Goal: Transaction & Acquisition: Purchase product/service

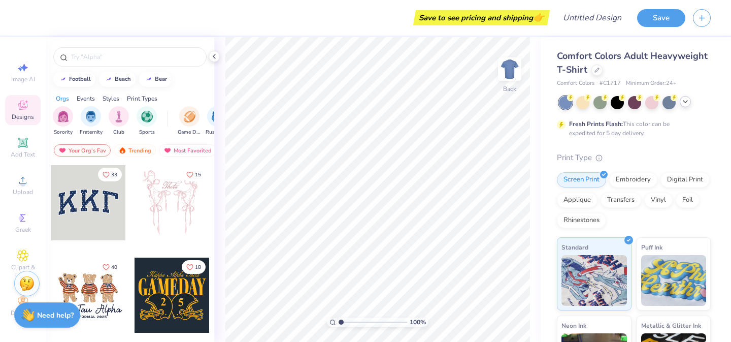
click at [685, 104] on icon at bounding box center [686, 102] width 8 height 8
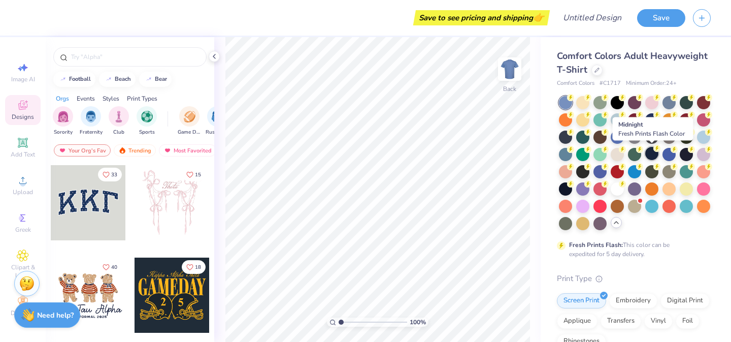
click at [651, 153] on div at bounding box center [651, 153] width 13 height 13
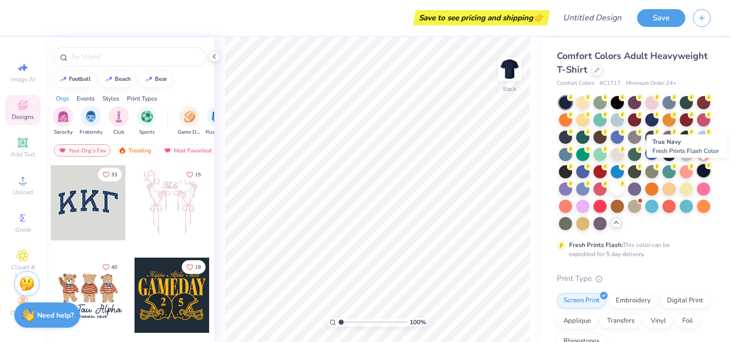
click at [706, 172] on div at bounding box center [703, 170] width 13 height 13
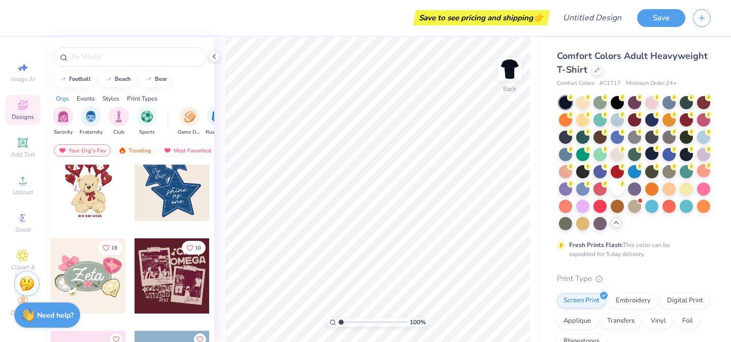
scroll to position [382, 0]
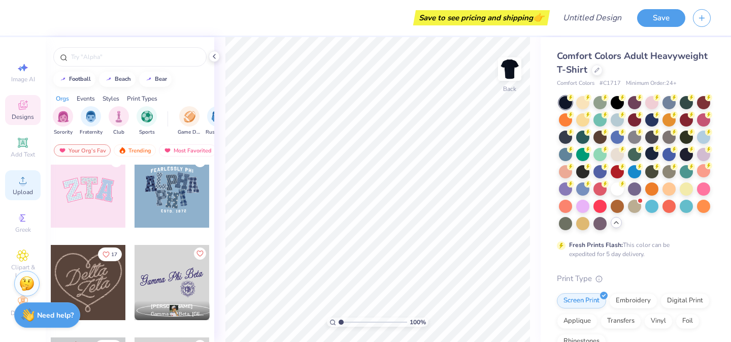
click at [23, 179] on icon at bounding box center [23, 180] width 12 height 12
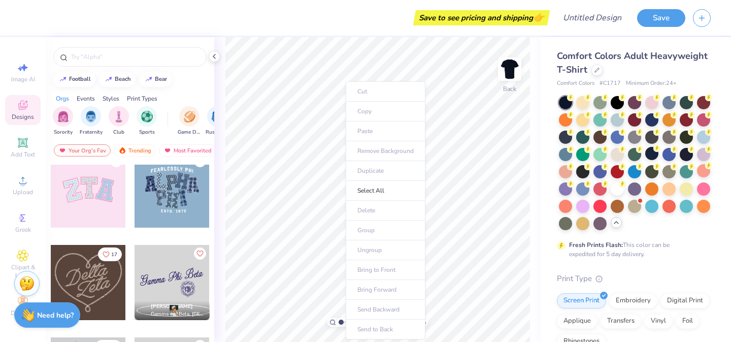
click at [371, 129] on ul "Cut Copy Paste Remove Background Duplicate Select All Delete Group Ungroup Brin…" at bounding box center [386, 210] width 80 height 258
click at [14, 180] on div "Upload" at bounding box center [23, 185] width 36 height 30
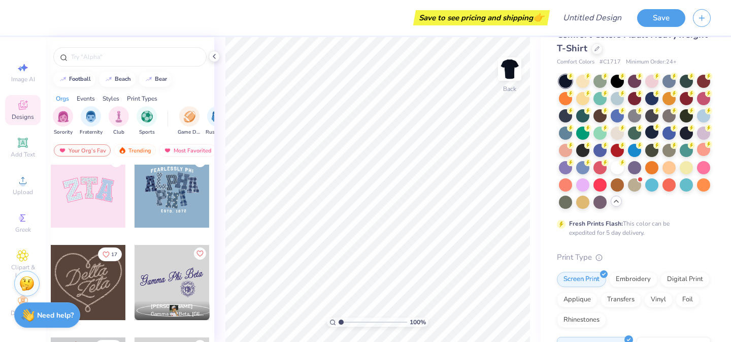
scroll to position [26, 0]
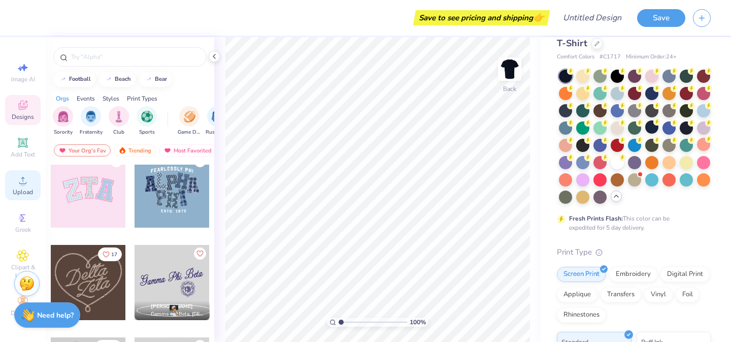
click at [18, 188] on span "Upload" at bounding box center [23, 192] width 20 height 8
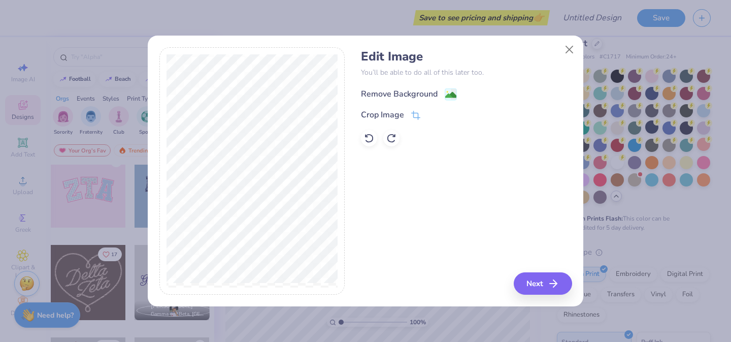
click at [443, 92] on div "Remove Background" at bounding box center [409, 94] width 96 height 13
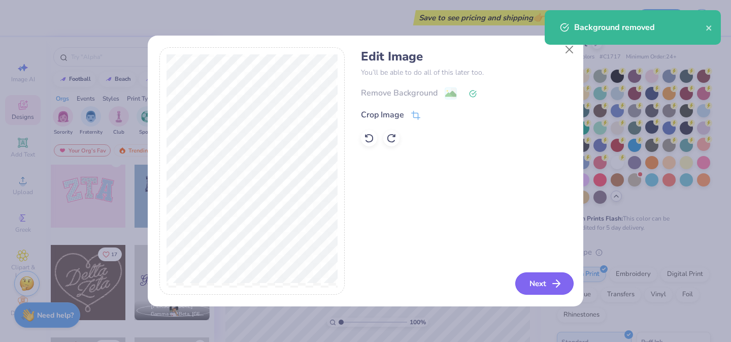
click at [535, 285] on button "Next" at bounding box center [544, 283] width 58 height 22
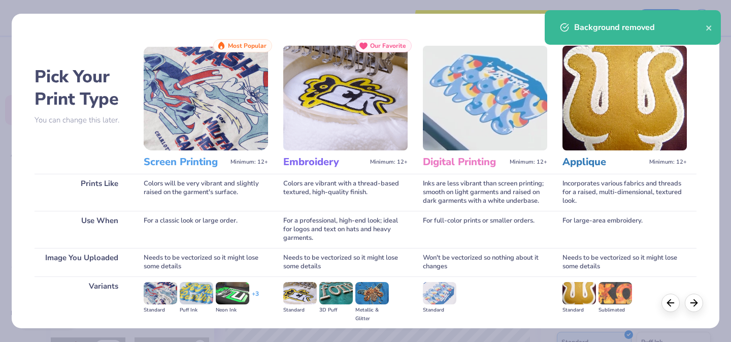
click at [705, 28] on div "Background removed" at bounding box center [640, 27] width 132 height 12
click at [711, 30] on icon "close" at bounding box center [709, 28] width 7 height 8
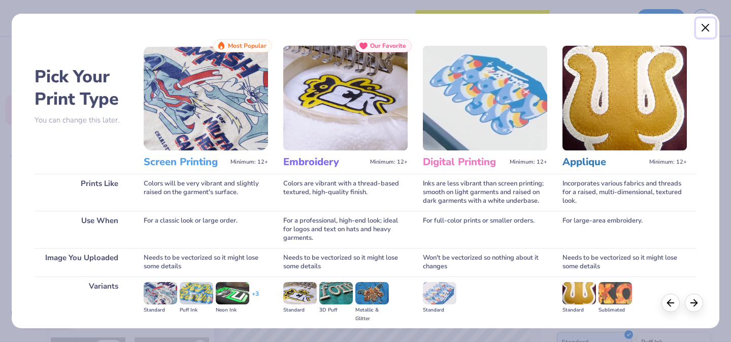
click at [704, 32] on button "Close" at bounding box center [705, 27] width 19 height 19
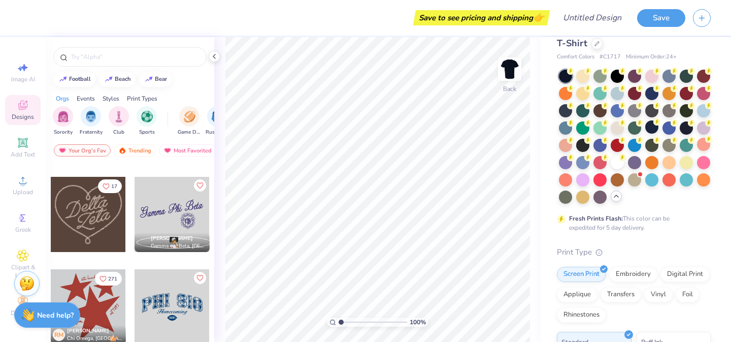
scroll to position [400, 0]
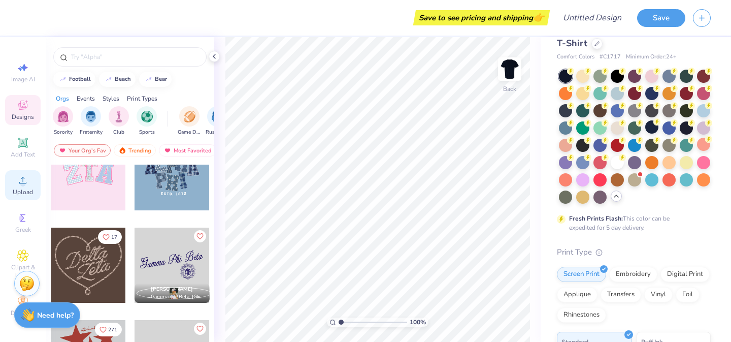
click at [24, 183] on icon at bounding box center [23, 180] width 12 height 12
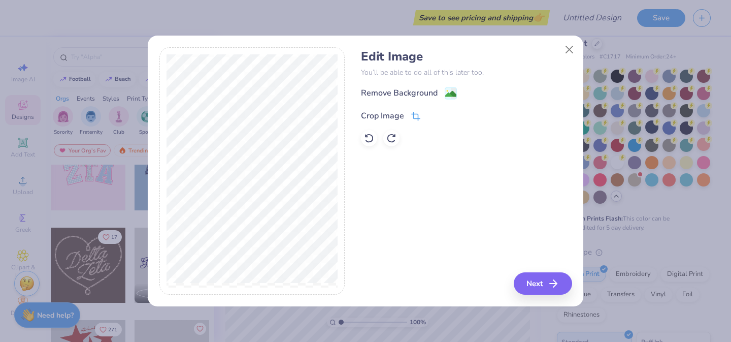
click at [419, 114] on icon at bounding box center [415, 116] width 9 height 9
click at [463, 107] on div "Remove Background Crop Image" at bounding box center [466, 116] width 211 height 59
click at [453, 97] on div "Remove Background Crop Image" at bounding box center [466, 116] width 211 height 59
click at [446, 114] on icon at bounding box center [448, 115] width 6 height 6
click at [446, 89] on image at bounding box center [450, 94] width 11 height 11
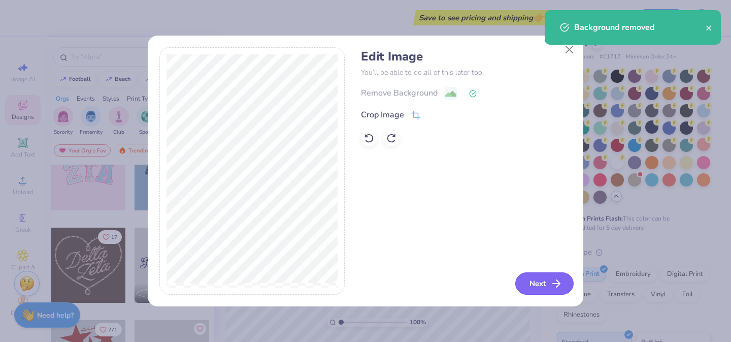
click at [542, 276] on button "Next" at bounding box center [544, 283] width 58 height 22
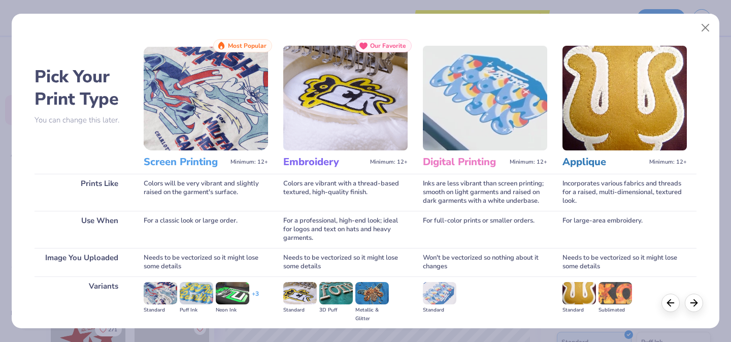
click at [180, 96] on img at bounding box center [206, 98] width 124 height 105
click at [189, 191] on div "Colors will be very vibrant and slightly raised on the garment's surface." at bounding box center [206, 192] width 124 height 37
click at [699, 306] on icon at bounding box center [694, 301] width 11 height 11
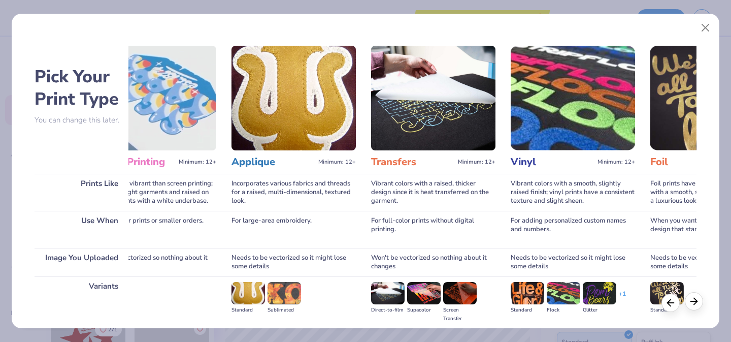
click at [699, 306] on icon at bounding box center [694, 301] width 11 height 11
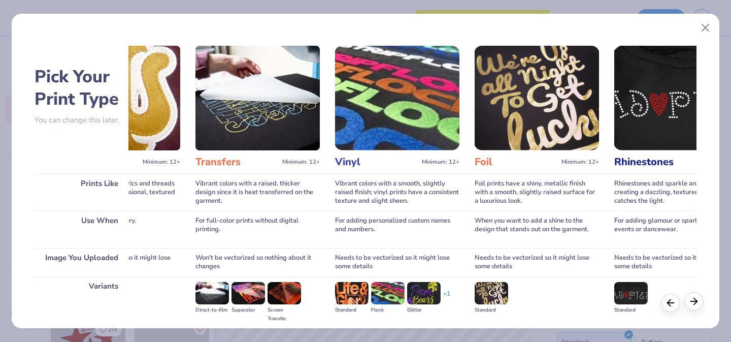
click at [699, 306] on icon at bounding box center [694, 301] width 11 height 11
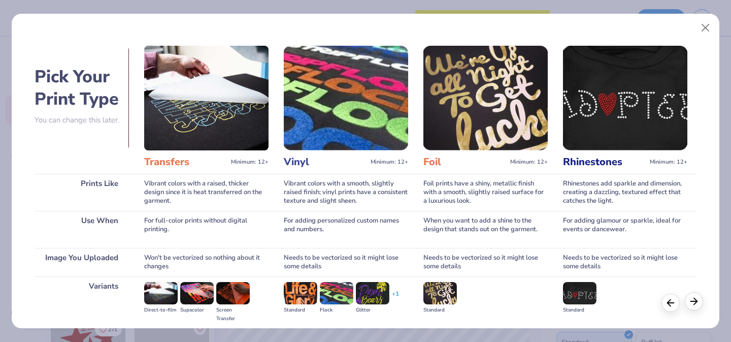
click at [699, 306] on icon at bounding box center [694, 301] width 11 height 11
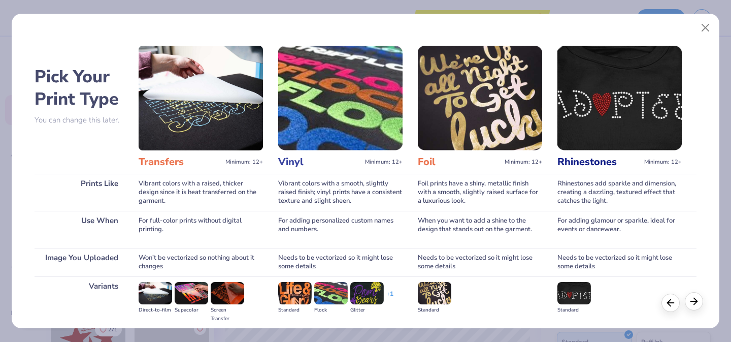
click at [699, 306] on icon at bounding box center [694, 301] width 11 height 11
click at [131, 136] on div "Pick Your Print Type You can change this later. Prints Like Use When Image You …" at bounding box center [366, 225] width 663 height 372
click at [187, 131] on img at bounding box center [201, 98] width 124 height 105
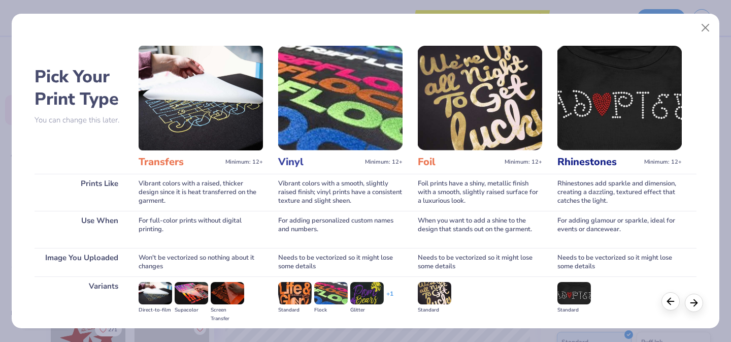
click at [667, 299] on icon at bounding box center [670, 301] width 11 height 11
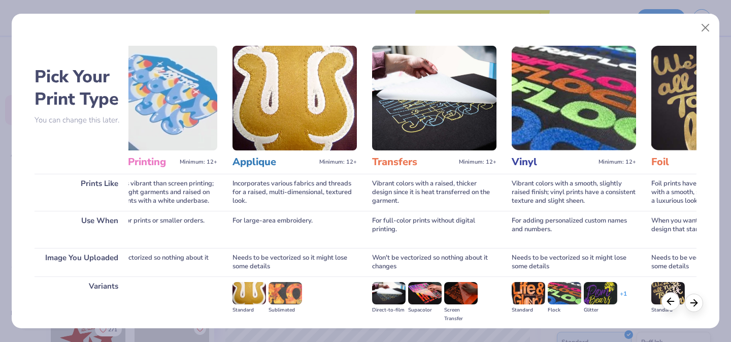
click at [667, 299] on icon at bounding box center [670, 301] width 11 height 11
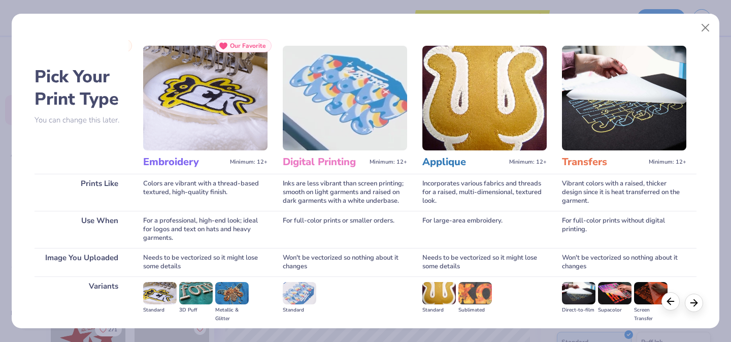
click at [667, 299] on icon at bounding box center [670, 301] width 11 height 11
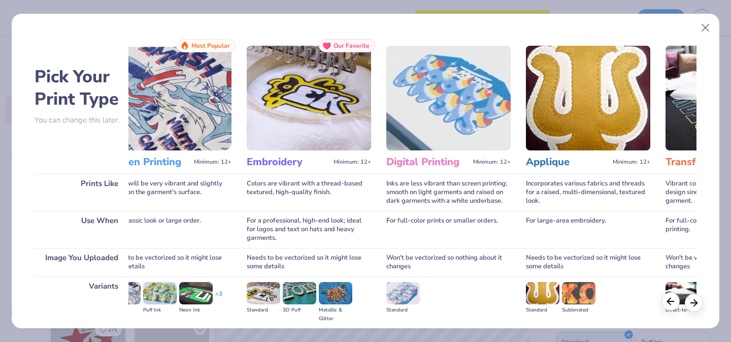
click at [667, 299] on icon at bounding box center [670, 301] width 11 height 11
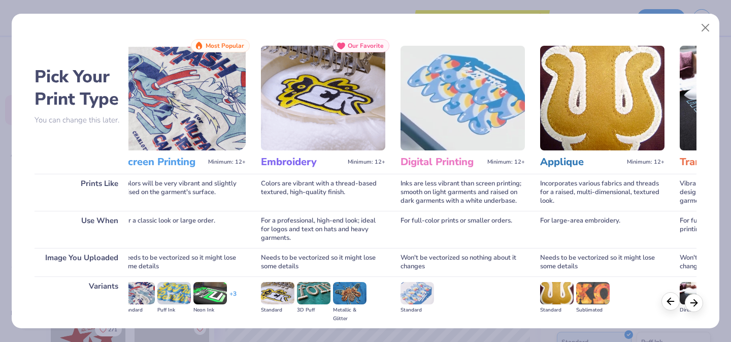
scroll to position [0, 8]
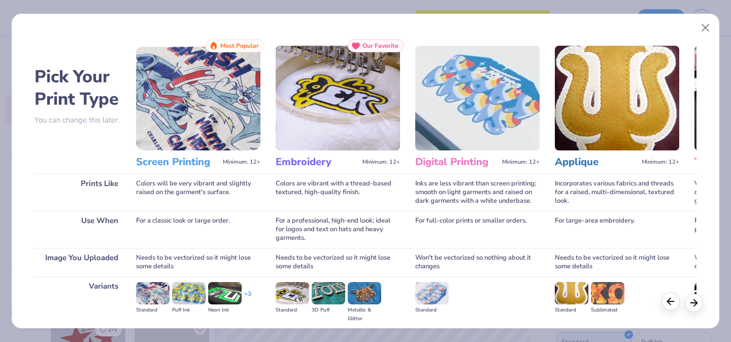
click at [667, 299] on icon at bounding box center [670, 301] width 11 height 11
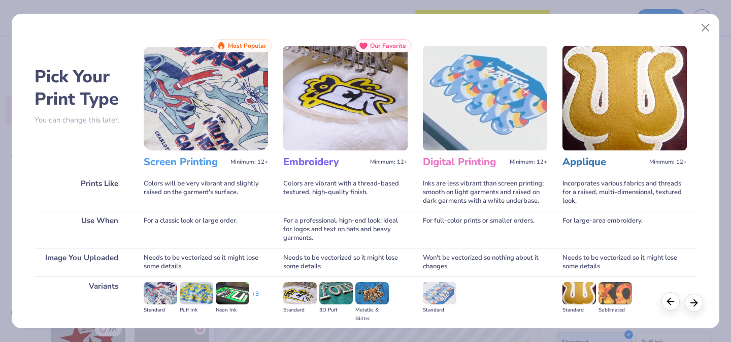
click at [667, 299] on icon at bounding box center [670, 301] width 11 height 11
click at [220, 70] on img at bounding box center [206, 98] width 124 height 105
click at [237, 47] on span "Most Popular" at bounding box center [247, 45] width 39 height 7
click at [176, 159] on h3 "Screen Printing" at bounding box center [185, 161] width 83 height 13
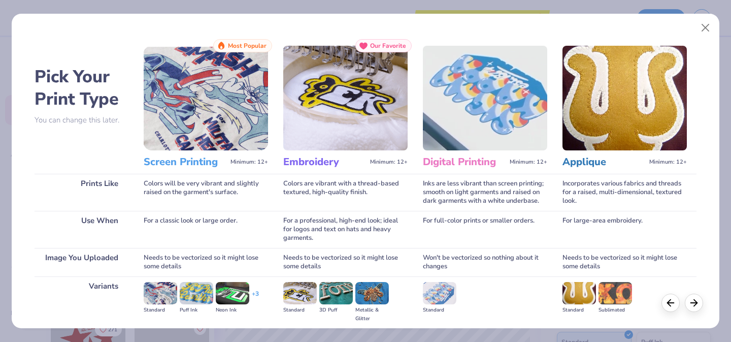
click at [164, 280] on div "Standard Puff Ink Neon Ink + 3" at bounding box center [206, 302] width 124 height 52
click at [699, 28] on button "Close" at bounding box center [705, 27] width 19 height 19
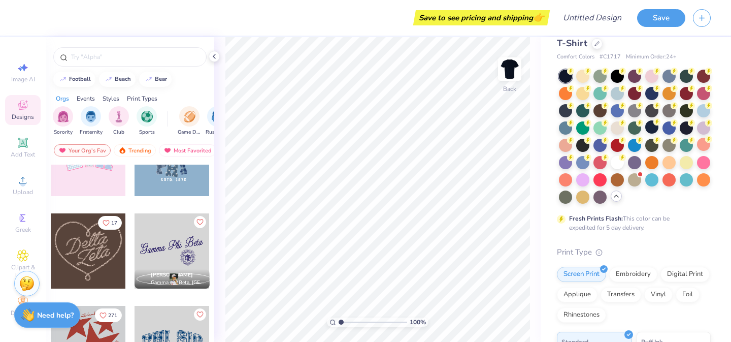
scroll to position [401, 0]
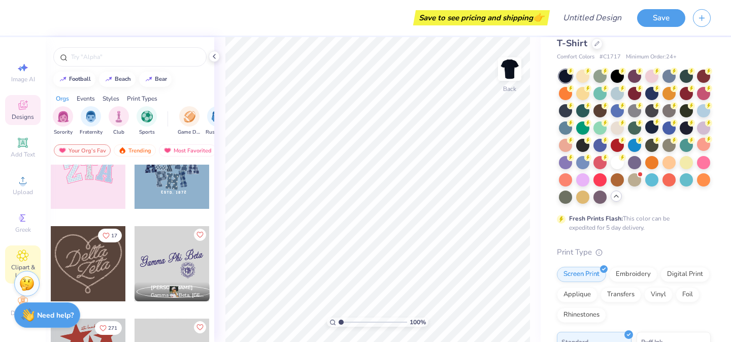
click at [23, 247] on div "Clipart & logos" at bounding box center [23, 264] width 36 height 38
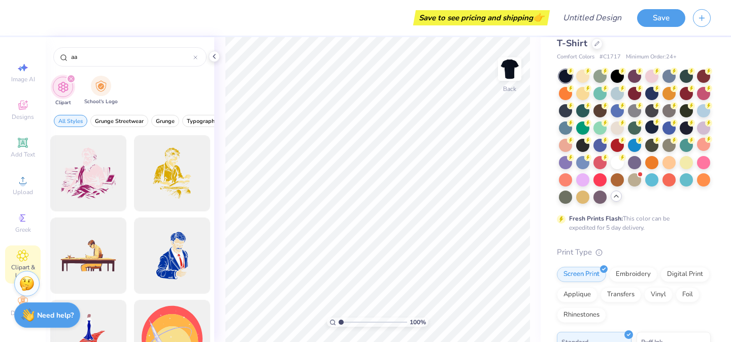
type input "a"
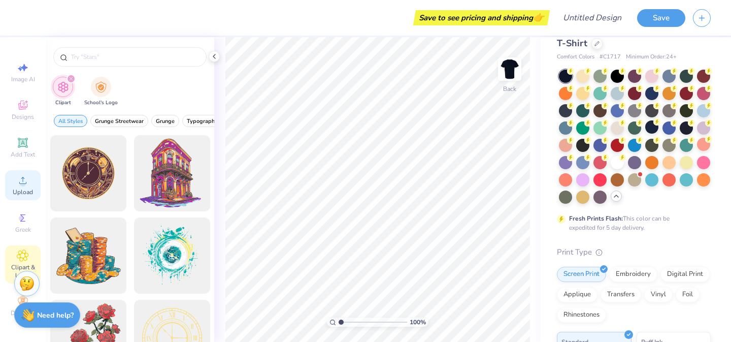
click at [25, 183] on icon at bounding box center [22, 180] width 7 height 7
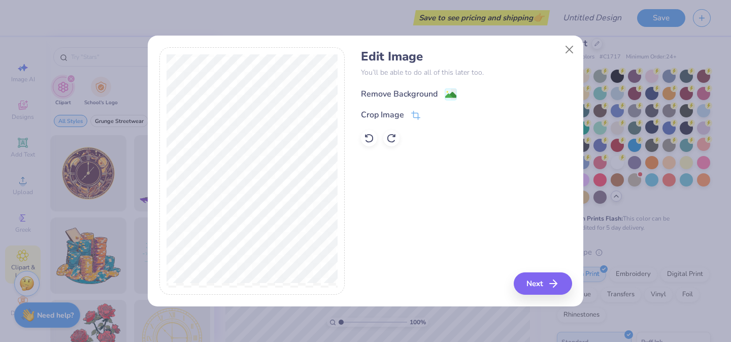
click at [444, 98] on div "Remove Background" at bounding box center [409, 94] width 96 height 13
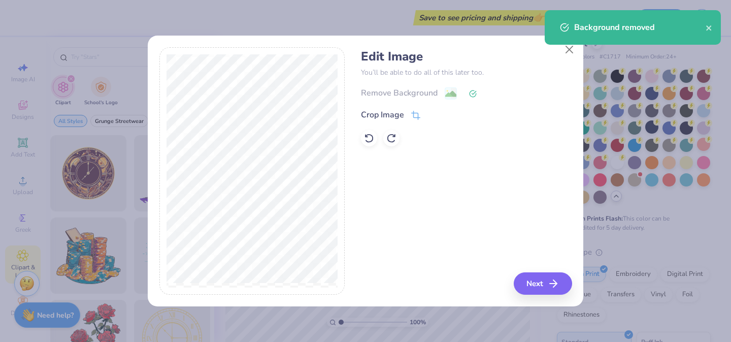
click at [446, 95] on div "Remove Background" at bounding box center [466, 93] width 211 height 13
click at [548, 284] on button "Next" at bounding box center [544, 283] width 58 height 22
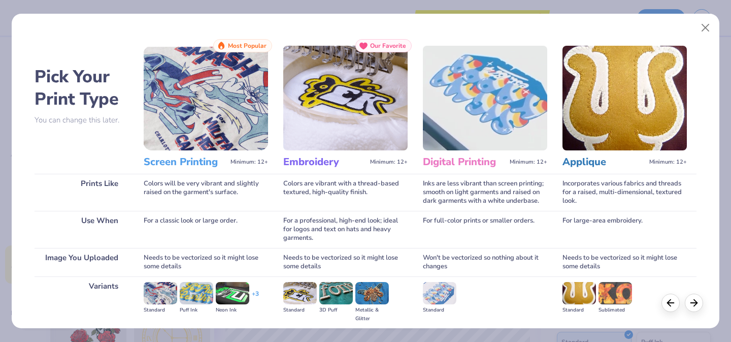
click at [232, 47] on span "Most Popular" at bounding box center [247, 45] width 39 height 7
click at [154, 208] on div "Colors will be very vibrant and slightly raised on the garment's surface." at bounding box center [206, 192] width 124 height 37
click at [182, 208] on div "Colors will be very vibrant and slightly raised on the garment's surface." at bounding box center [206, 192] width 124 height 37
click at [182, 252] on div "Needs to be vectorized so it might lose some details" at bounding box center [206, 262] width 124 height 28
click at [182, 130] on img at bounding box center [206, 98] width 124 height 105
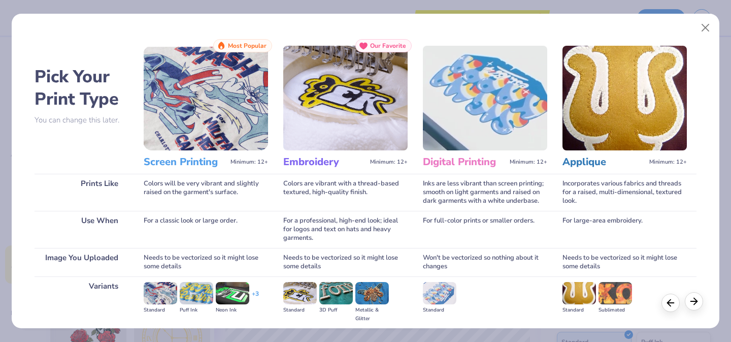
click at [698, 304] on icon at bounding box center [694, 301] width 11 height 11
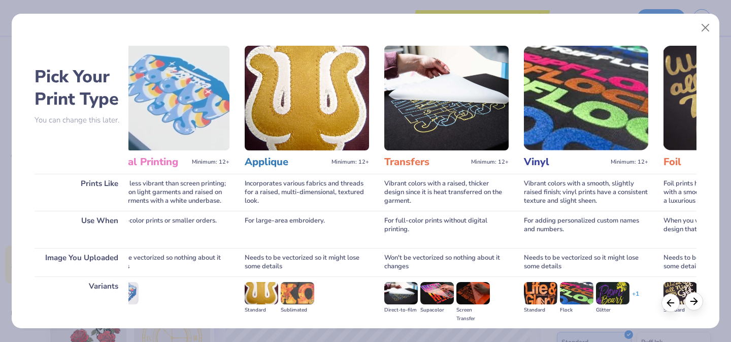
click at [696, 304] on icon at bounding box center [694, 301] width 11 height 11
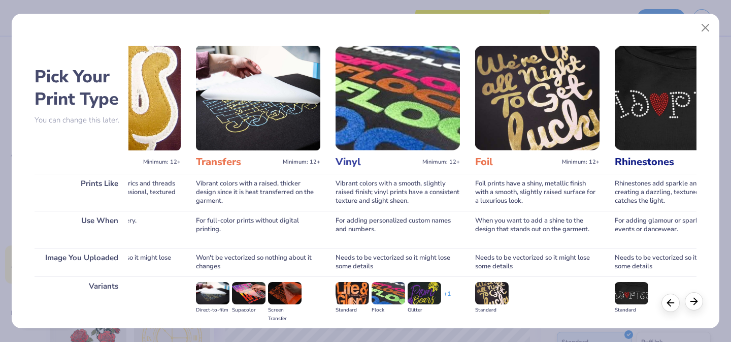
click at [696, 304] on icon at bounding box center [694, 301] width 11 height 11
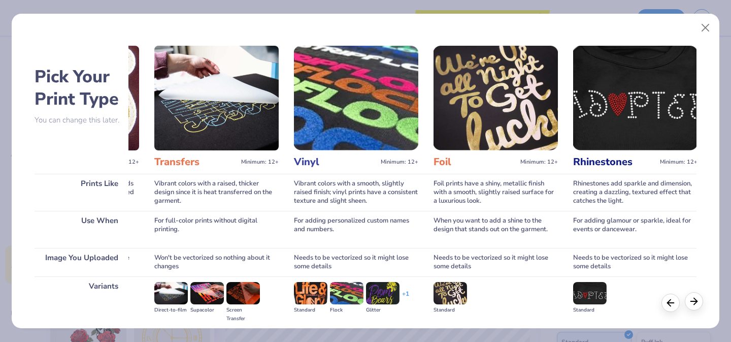
click at [696, 304] on icon at bounding box center [694, 301] width 11 height 11
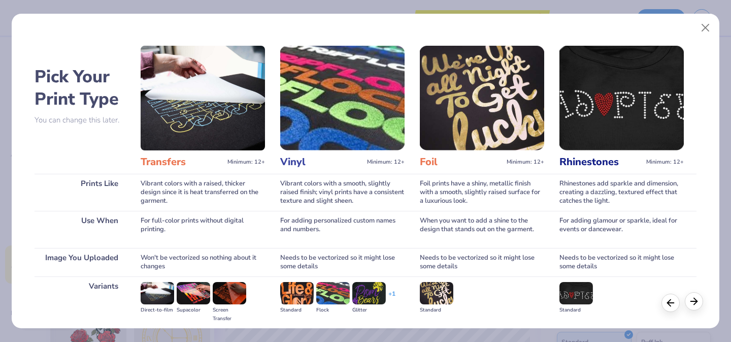
scroll to position [0, 564]
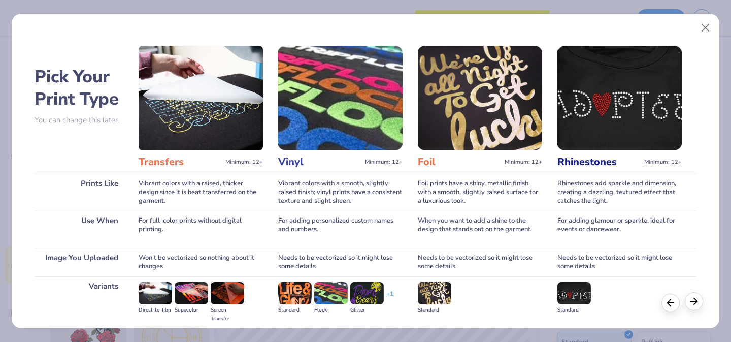
click at [696, 304] on icon at bounding box center [694, 301] width 11 height 11
click at [706, 22] on button "Close" at bounding box center [705, 27] width 19 height 19
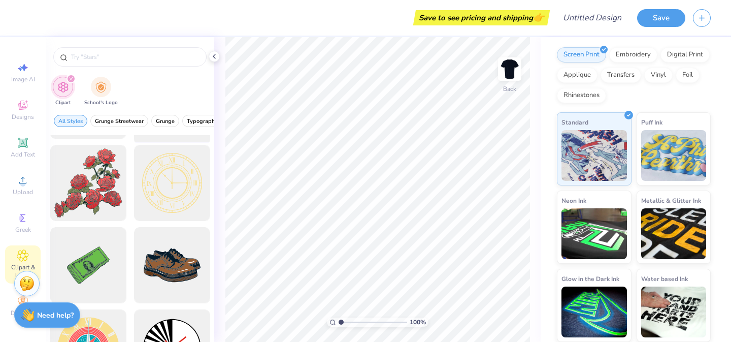
scroll to position [0, 0]
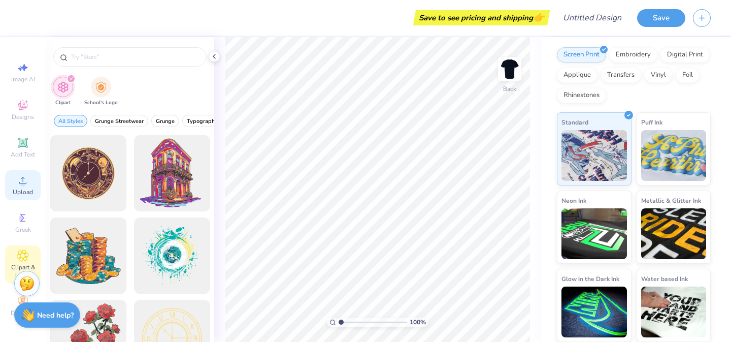
click at [23, 181] on circle at bounding box center [23, 184] width 6 height 6
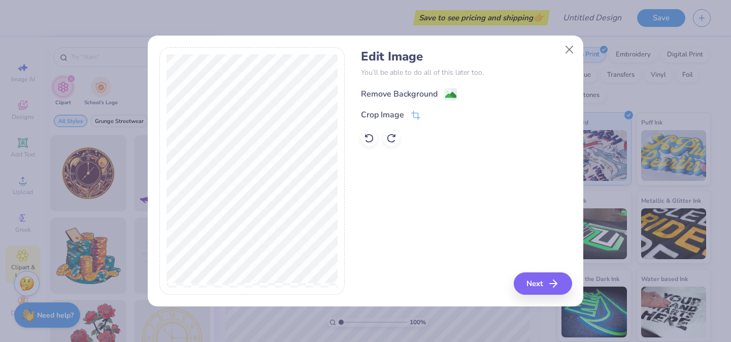
click at [425, 89] on div "Remove Background" at bounding box center [399, 94] width 77 height 12
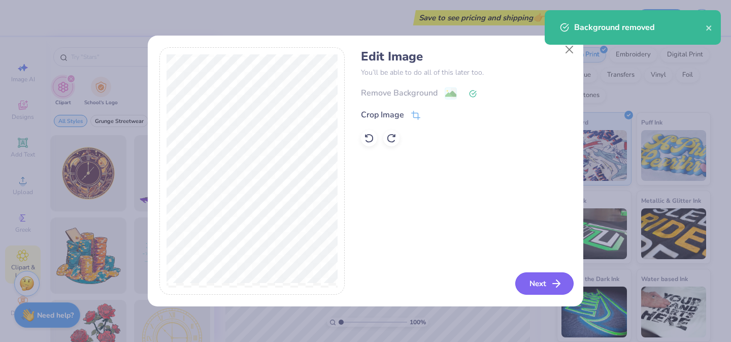
click at [549, 277] on button "Next" at bounding box center [544, 283] width 58 height 22
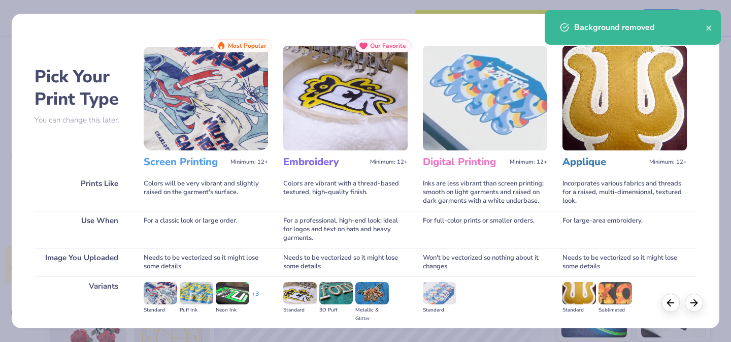
click at [88, 94] on h2 "Pick Your Print Type" at bounding box center [82, 88] width 94 height 45
click at [205, 116] on img at bounding box center [206, 98] width 124 height 105
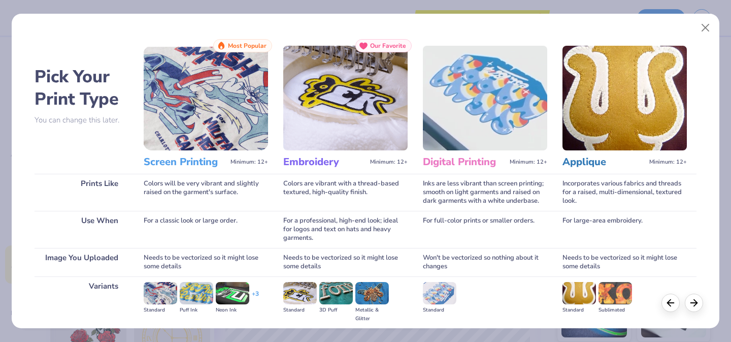
click at [188, 157] on h3 "Screen Printing" at bounding box center [185, 161] width 83 height 13
click at [190, 221] on div "For a classic look or large order." at bounding box center [206, 229] width 124 height 37
click at [234, 42] on span "Most Popular" at bounding box center [247, 45] width 39 height 7
click at [200, 62] on img at bounding box center [206, 98] width 124 height 105
click at [193, 103] on img at bounding box center [206, 98] width 124 height 105
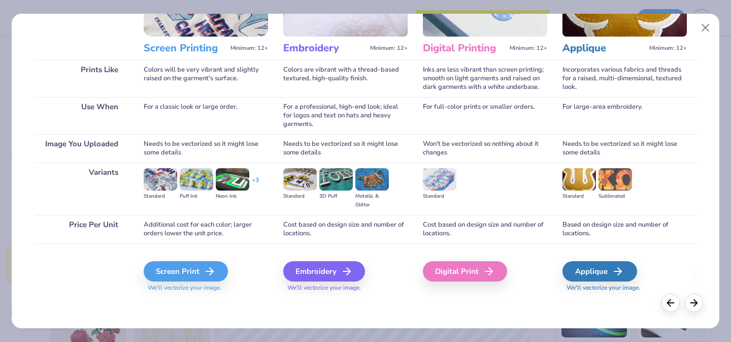
scroll to position [114, 0]
click at [185, 268] on div "Screen Print" at bounding box center [187, 271] width 84 height 20
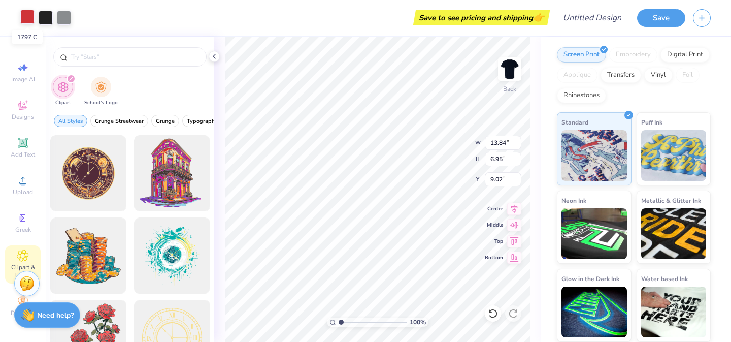
click at [25, 21] on div at bounding box center [27, 17] width 14 height 14
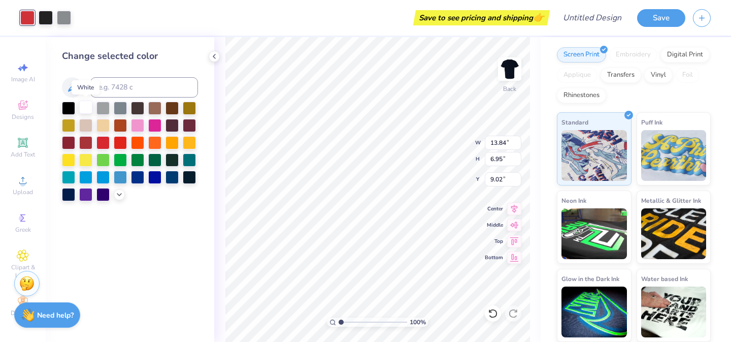
click at [84, 106] on div at bounding box center [85, 107] width 13 height 13
click at [48, 14] on div at bounding box center [46, 17] width 14 height 14
click at [68, 13] on div at bounding box center [64, 17] width 14 height 14
click at [64, 17] on div at bounding box center [64, 18] width 14 height 14
click at [80, 108] on div at bounding box center [85, 107] width 13 height 13
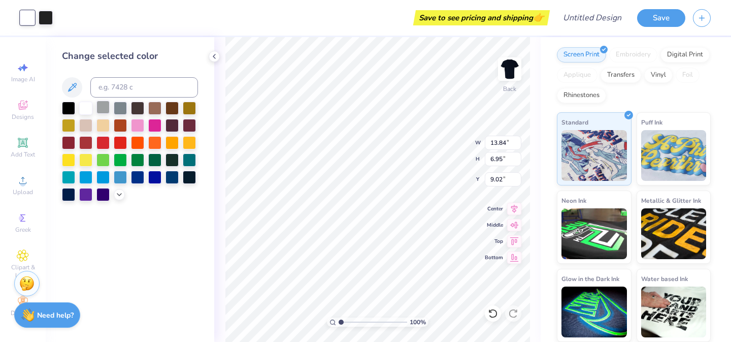
click at [101, 107] on div at bounding box center [102, 107] width 13 height 13
click at [80, 111] on div at bounding box center [85, 107] width 13 height 13
click at [87, 99] on div "Change selected color" at bounding box center [130, 125] width 136 height 152
click at [86, 105] on div at bounding box center [85, 107] width 13 height 13
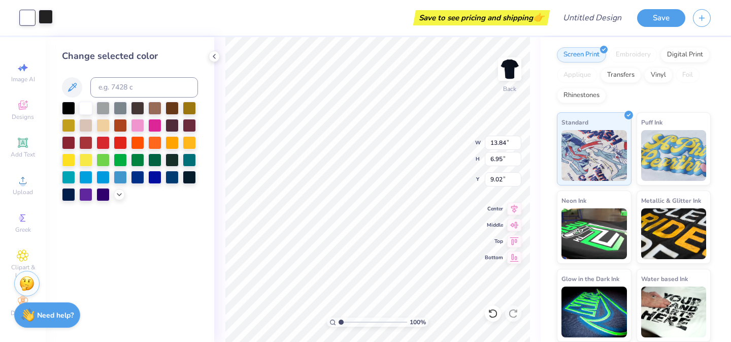
click at [45, 19] on div at bounding box center [46, 17] width 14 height 14
click at [85, 109] on div at bounding box center [85, 107] width 13 height 13
type input "5.75"
type input "2.89"
type input "3.00"
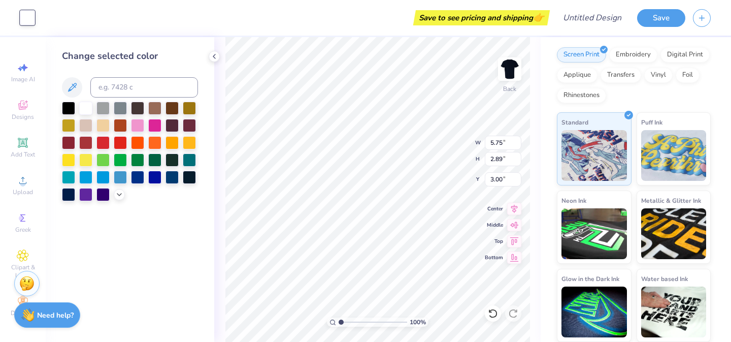
type input "3.94"
type input "1.98"
type input "3.00"
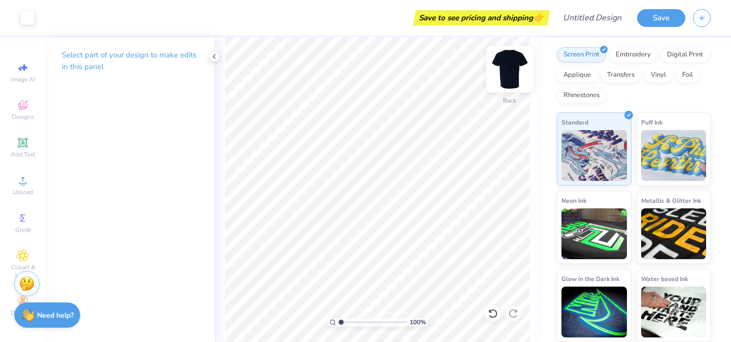
click at [515, 70] on img at bounding box center [510, 69] width 41 height 41
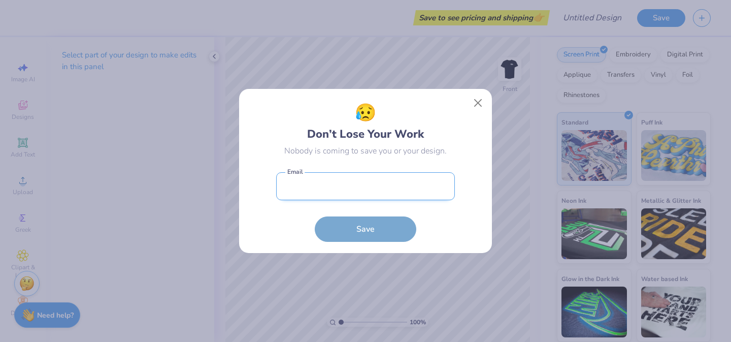
click at [395, 188] on input "email" at bounding box center [365, 186] width 179 height 28
type input "[EMAIL_ADDRESS][DOMAIN_NAME]"
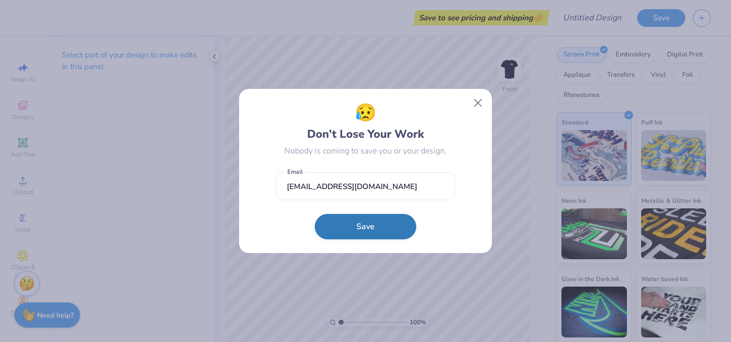
click at [377, 230] on button "Save" at bounding box center [366, 226] width 102 height 25
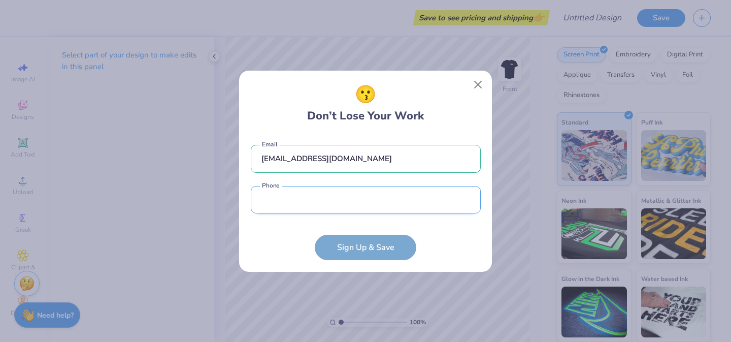
click at [396, 203] on input "tel" at bounding box center [366, 200] width 230 height 28
type input "[PHONE_NUMBER]"
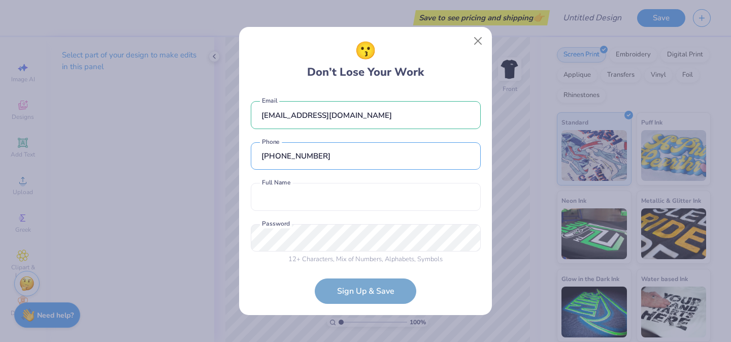
scroll to position [8, 0]
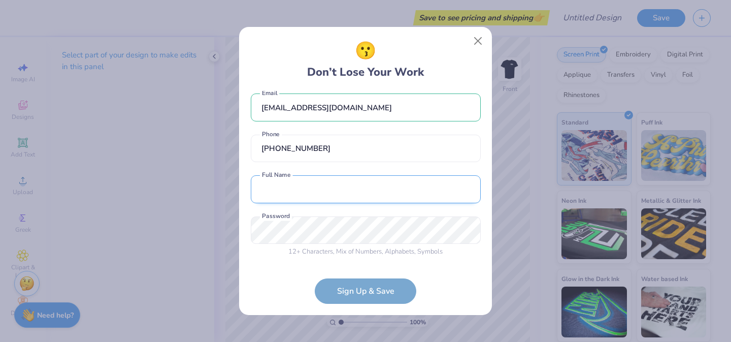
click at [351, 201] on input "text" at bounding box center [366, 189] width 230 height 28
type input "[PERSON_NAME]"
click at [389, 292] on form "[PERSON_NAME][EMAIL_ADDRESS][PERSON_NAME][DOMAIN_NAME] Email [PHONE_NUMBER] Pho…" at bounding box center [366, 197] width 230 height 213
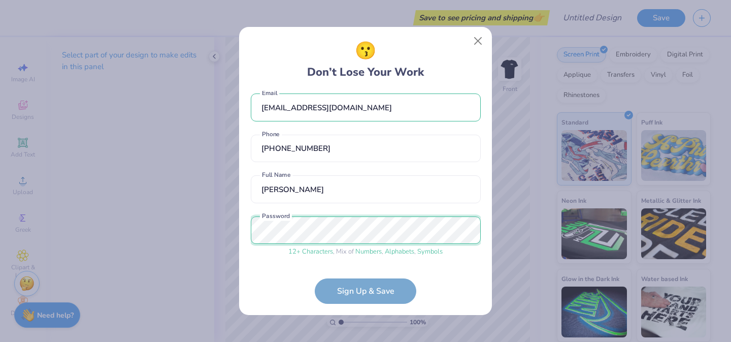
scroll to position [46, 0]
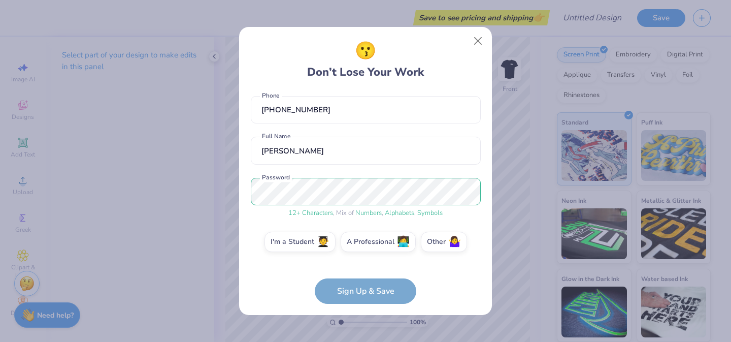
click at [392, 288] on form "[PERSON_NAME][EMAIL_ADDRESS][PERSON_NAME][DOMAIN_NAME] Email [PHONE_NUMBER] Pho…" at bounding box center [366, 197] width 230 height 213
click at [379, 296] on form "[PERSON_NAME][EMAIL_ADDRESS][PERSON_NAME][DOMAIN_NAME] Email [PHONE_NUMBER] Pho…" at bounding box center [366, 197] width 230 height 213
click at [520, 224] on div "😗 Don’t Lose Your Work [PERSON_NAME][EMAIL_ADDRESS][PERSON_NAME][DOMAIN_NAME] E…" at bounding box center [365, 171] width 731 height 342
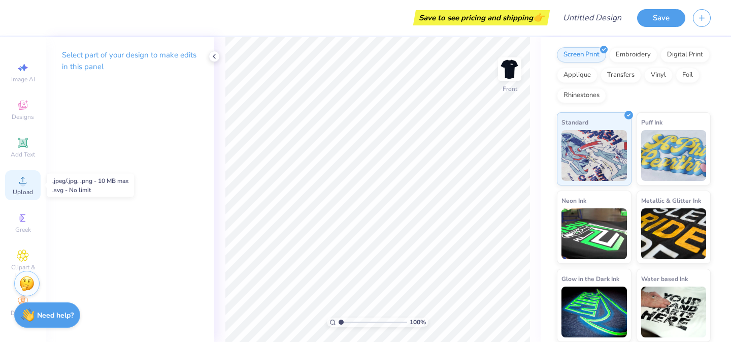
click at [22, 195] on span "Upload" at bounding box center [23, 192] width 20 height 8
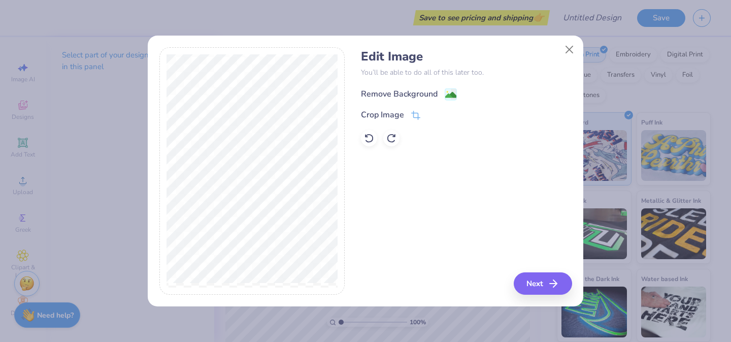
click at [445, 97] on icon at bounding box center [451, 94] width 12 height 12
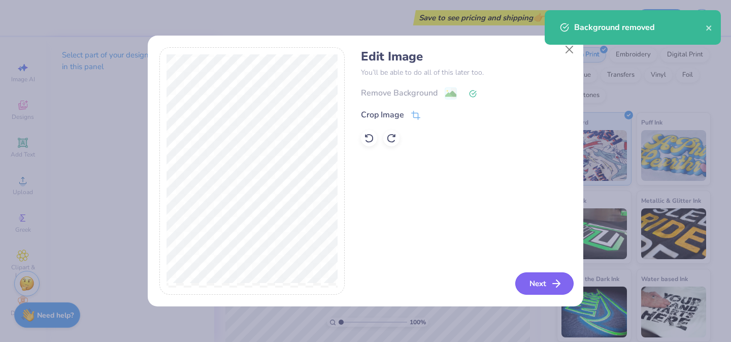
click at [539, 287] on button "Next" at bounding box center [544, 283] width 58 height 22
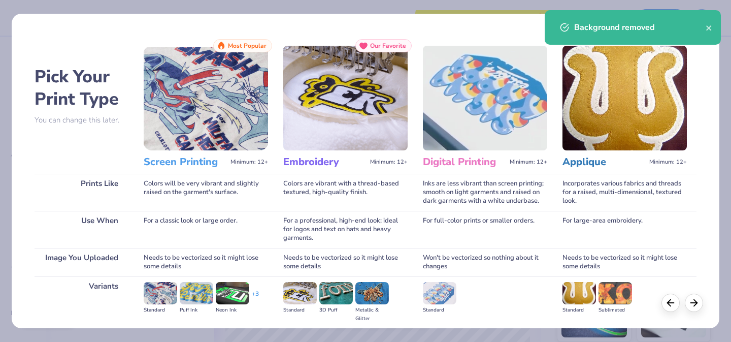
scroll to position [114, 0]
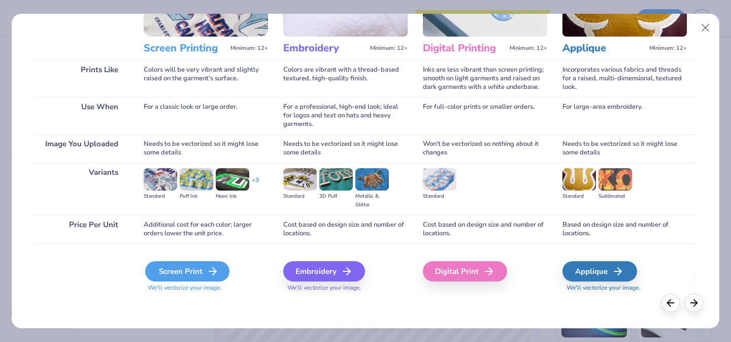
click at [189, 278] on div "Screen Print" at bounding box center [187, 271] width 84 height 20
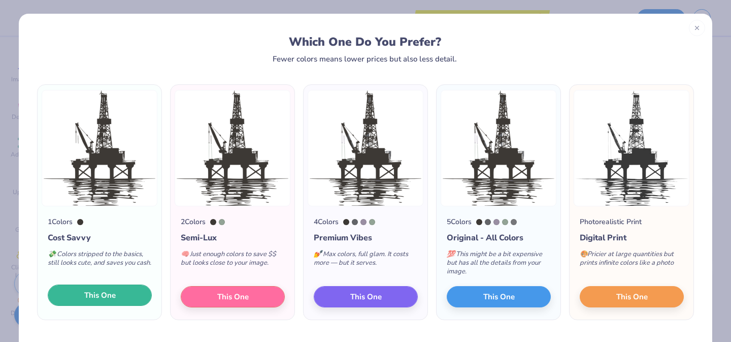
click at [119, 301] on button "This One" at bounding box center [100, 294] width 104 height 21
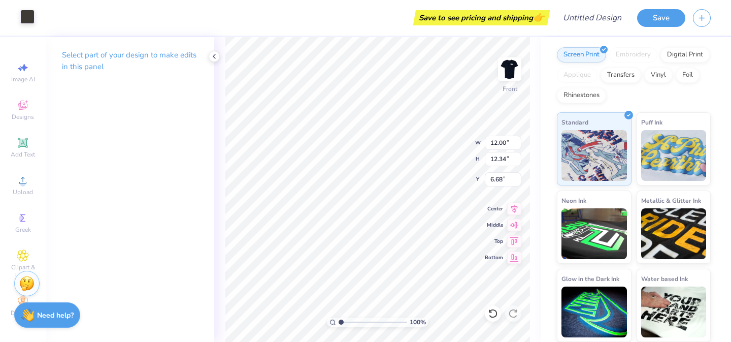
click at [28, 16] on div at bounding box center [27, 17] width 14 height 14
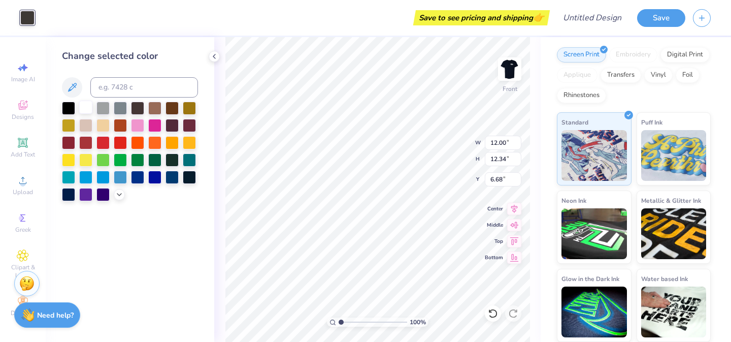
click at [81, 105] on div at bounding box center [85, 107] width 13 height 13
type input "5.20"
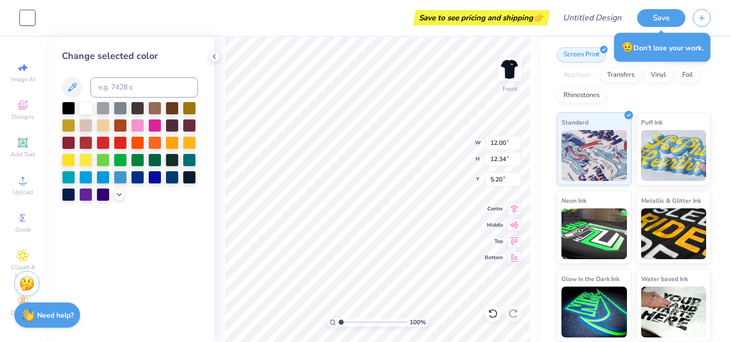
type input "10.39"
type input "10.68"
type input "7.05"
click at [19, 256] on icon at bounding box center [23, 255] width 12 height 12
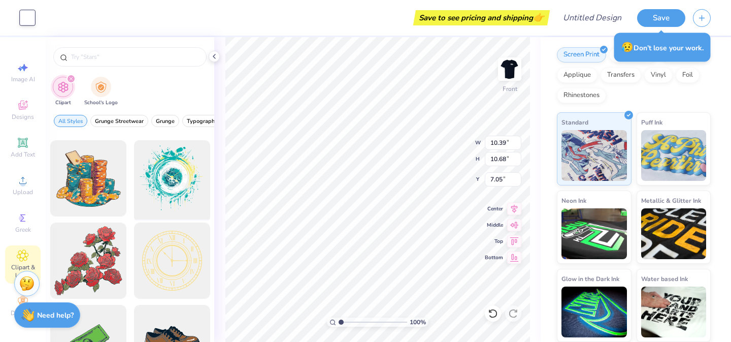
scroll to position [0, 0]
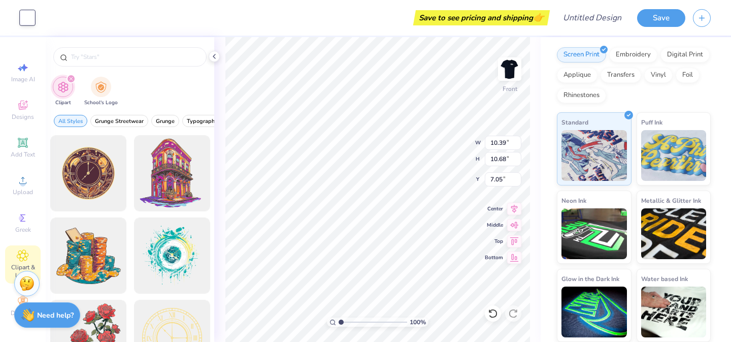
click at [68, 78] on div "filter for Clipart" at bounding box center [71, 78] width 9 height 9
click at [73, 80] on div "filter for Clipart" at bounding box center [71, 78] width 9 height 9
click at [24, 192] on span "Upload" at bounding box center [23, 192] width 20 height 8
click at [29, 114] on span "Designs" at bounding box center [23, 117] width 22 height 8
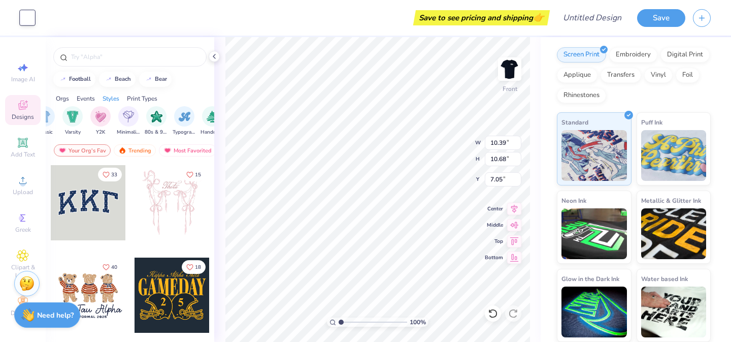
scroll to position [0, 181]
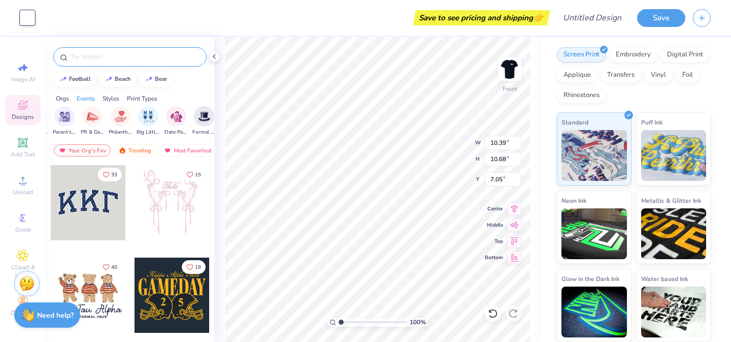
click at [129, 61] on input "text" at bounding box center [135, 57] width 130 height 10
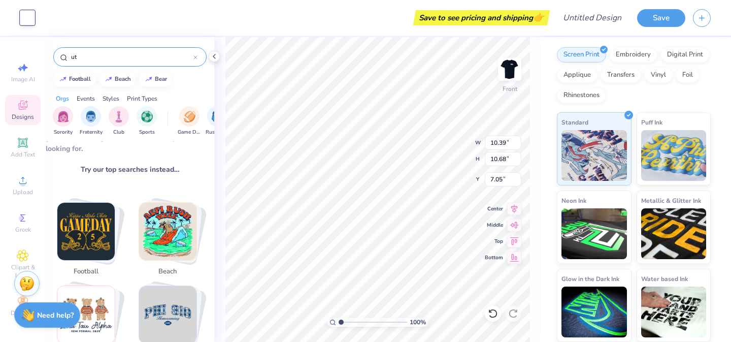
scroll to position [131, 0]
click at [89, 53] on input "ut" at bounding box center [131, 57] width 123 height 10
type input "u"
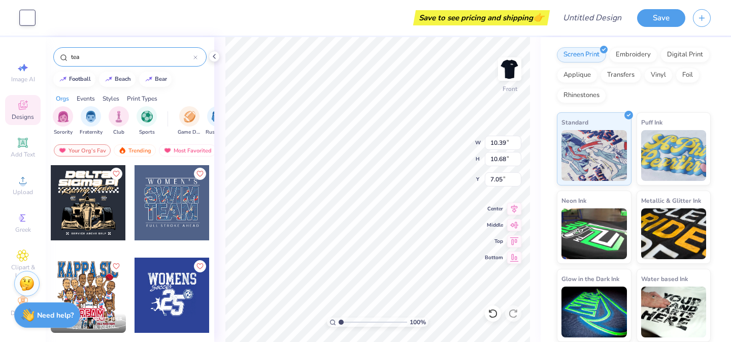
click at [89, 55] on input "tea" at bounding box center [131, 57] width 123 height 10
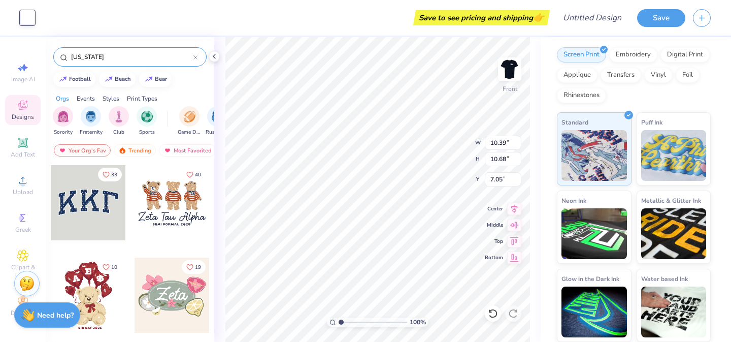
type input "[US_STATE]"
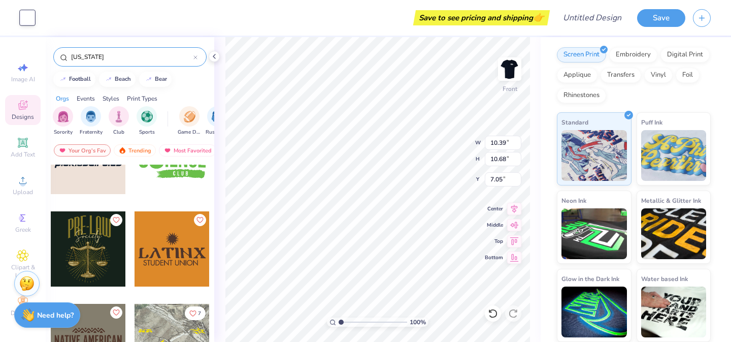
scroll to position [5314, 0]
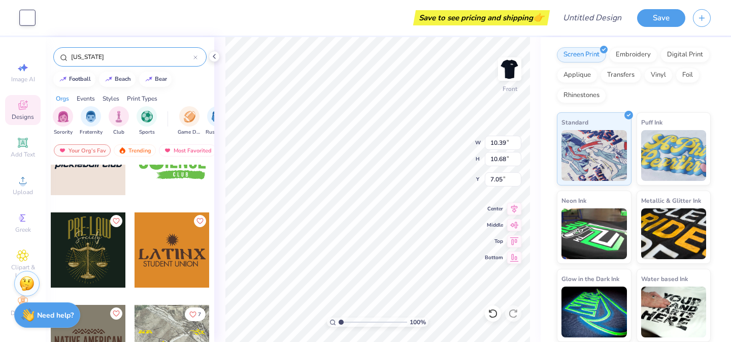
click at [127, 66] on div "[US_STATE]" at bounding box center [129, 56] width 153 height 19
click at [113, 63] on div "[US_STATE]" at bounding box center [129, 56] width 153 height 19
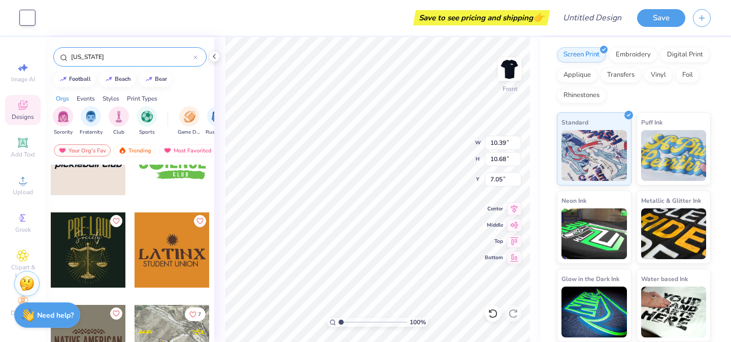
click at [113, 63] on div "[US_STATE]" at bounding box center [129, 56] width 153 height 19
click at [101, 60] on input "[US_STATE]" at bounding box center [131, 57] width 123 height 10
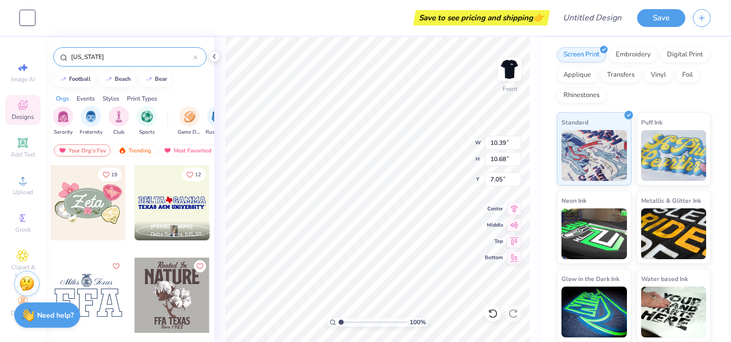
click at [101, 60] on input "[US_STATE]" at bounding box center [131, 57] width 123 height 10
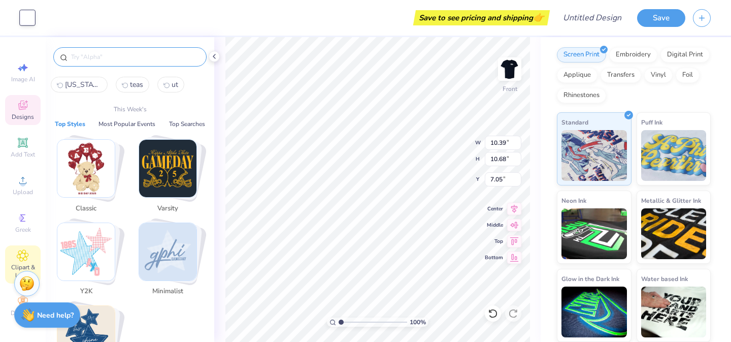
click at [20, 247] on div "Clipart & logos" at bounding box center [23, 264] width 36 height 38
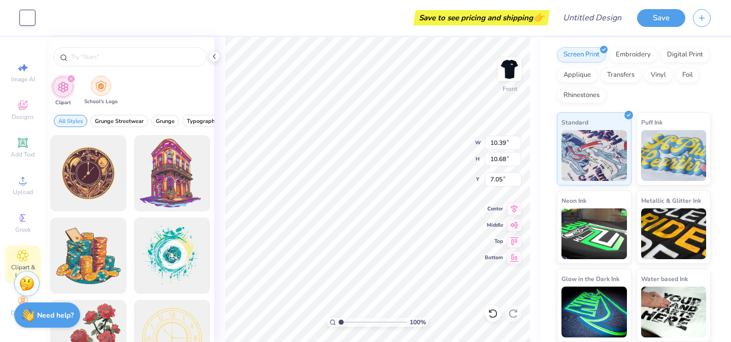
click at [100, 85] on img "filter for School's Logo" at bounding box center [100, 86] width 11 height 12
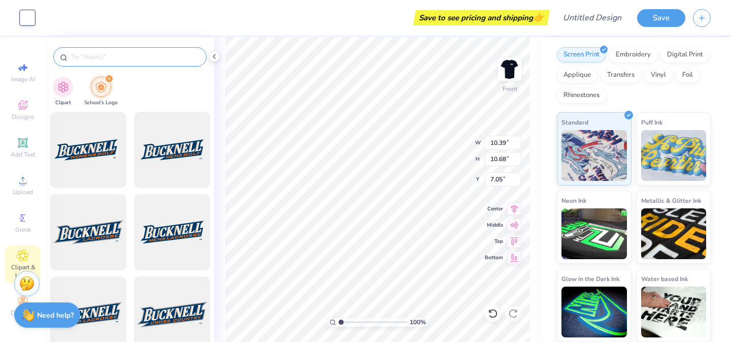
click at [123, 65] on div at bounding box center [129, 56] width 153 height 19
click at [111, 55] on input "text" at bounding box center [135, 57] width 130 height 10
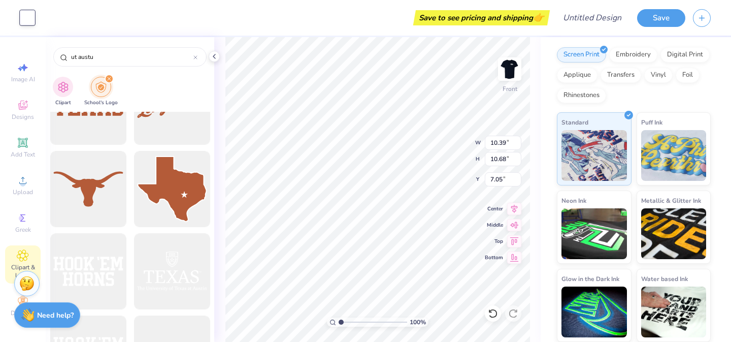
scroll to position [373, 0]
type input "ut austu"
click at [79, 177] on div at bounding box center [88, 188] width 84 height 84
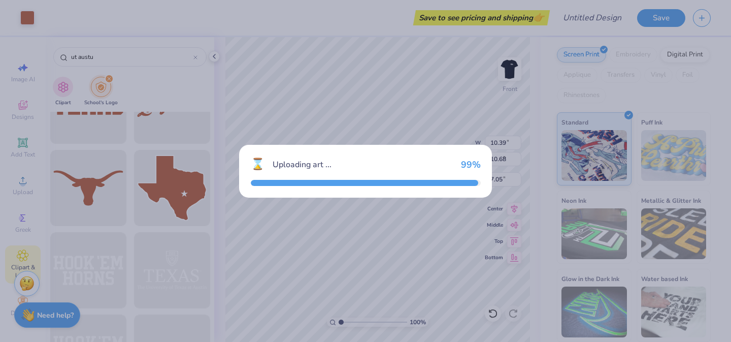
type input "14.53"
type input "7.32"
type input "3.00"
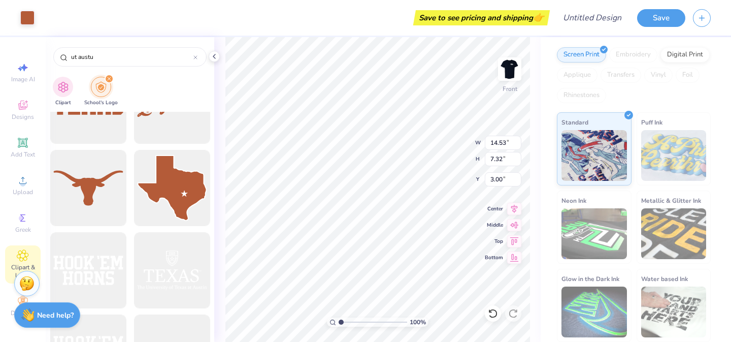
type input "2.37"
type input "1.20"
type input "12.89"
type input "1.44"
type input "0.72"
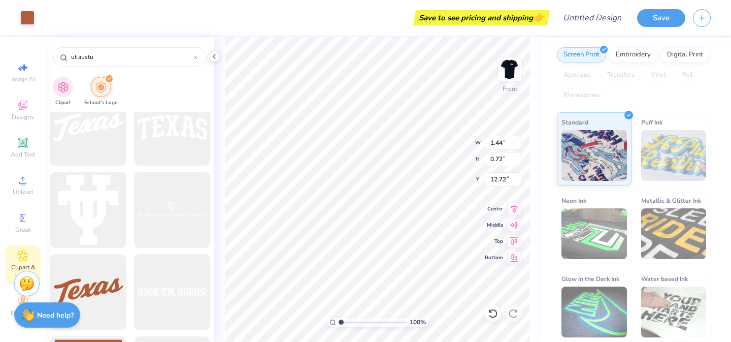
scroll to position [1022, 0]
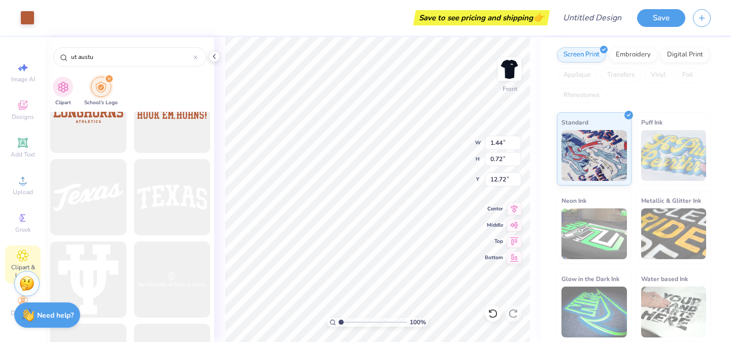
type input "13.03"
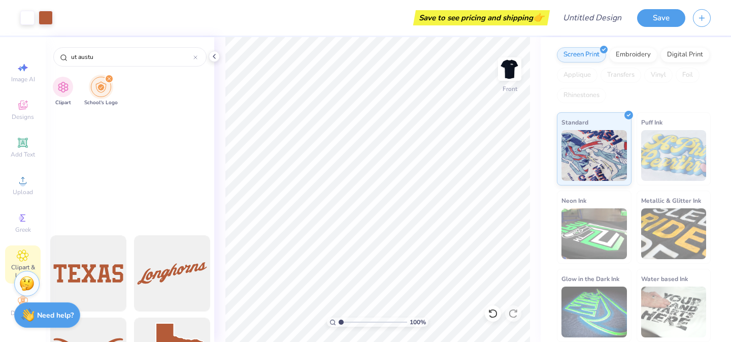
scroll to position [0, 0]
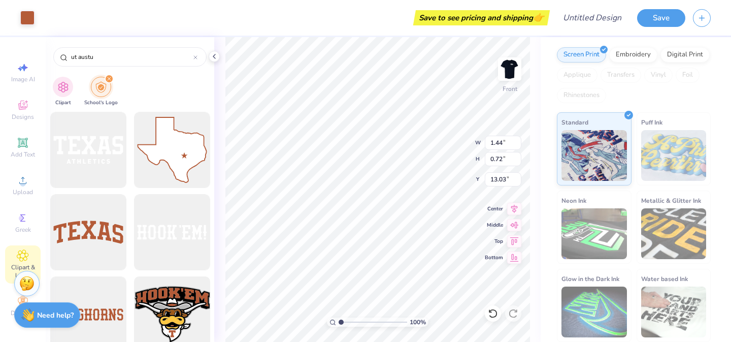
click at [176, 297] on div at bounding box center [172, 315] width 84 height 84
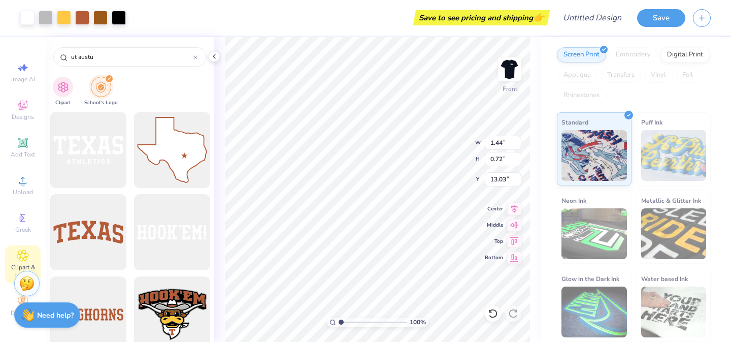
type input "14.53"
type input "10.86"
type input "3.00"
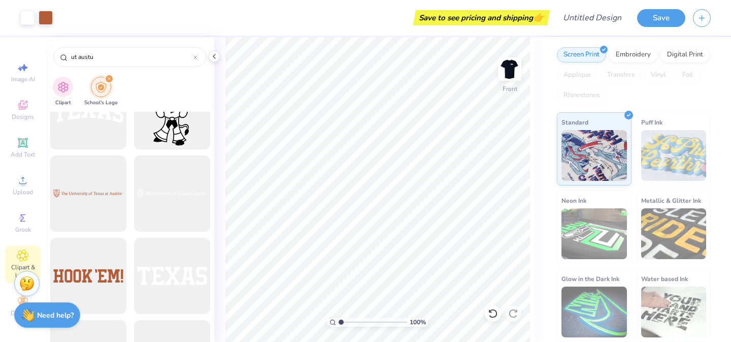
scroll to position [782, 0]
click at [108, 173] on div at bounding box center [88, 191] width 84 height 84
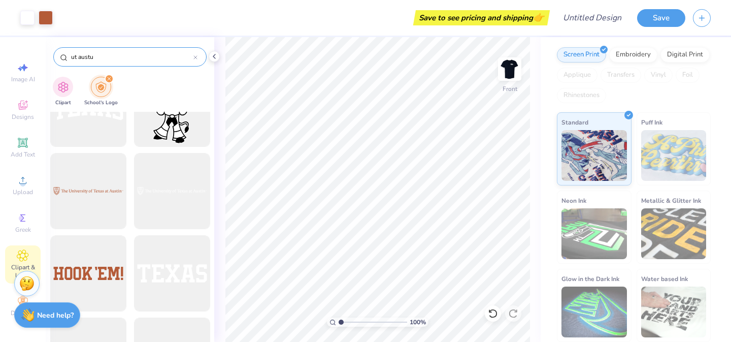
click at [141, 58] on input "ut austu" at bounding box center [131, 57] width 123 height 10
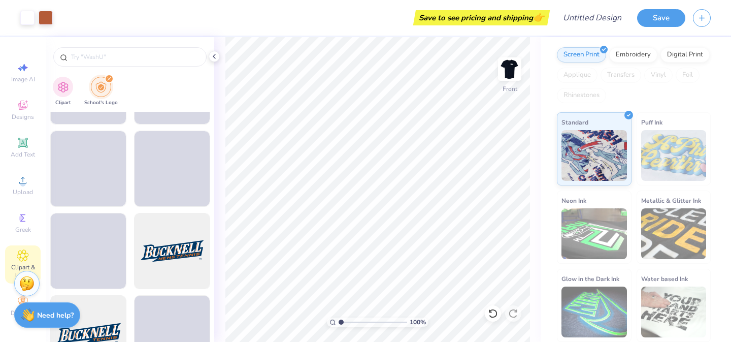
scroll to position [1300, 0]
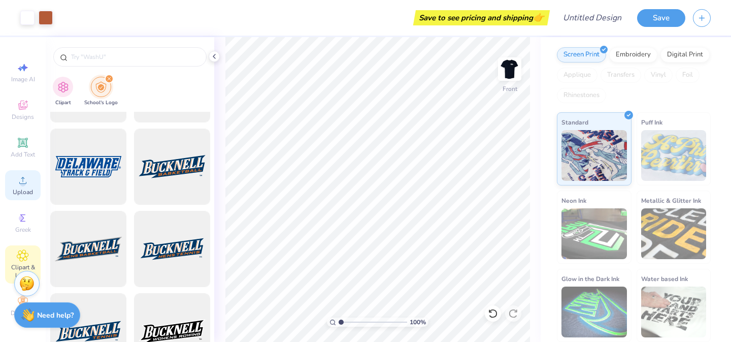
click at [16, 198] on div "Upload" at bounding box center [23, 185] width 36 height 30
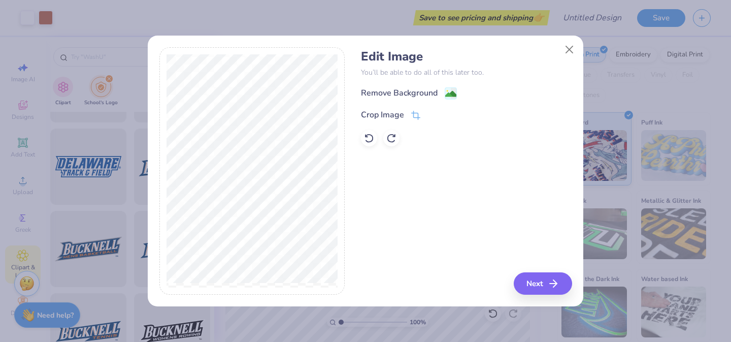
click at [408, 102] on div "Remove Background Crop Image" at bounding box center [466, 116] width 211 height 59
click at [408, 91] on div "Remove Background" at bounding box center [399, 94] width 77 height 12
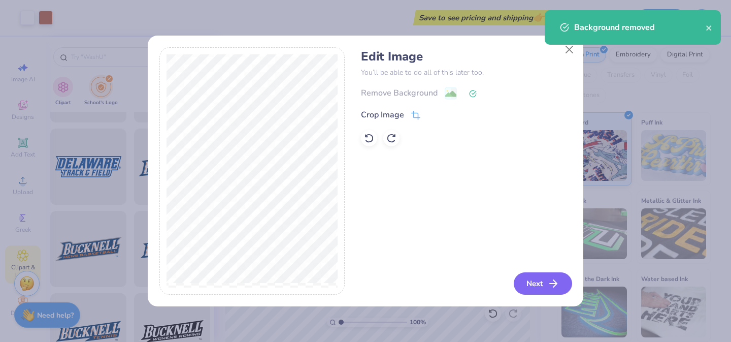
click at [555, 283] on line "button" at bounding box center [553, 283] width 7 height 0
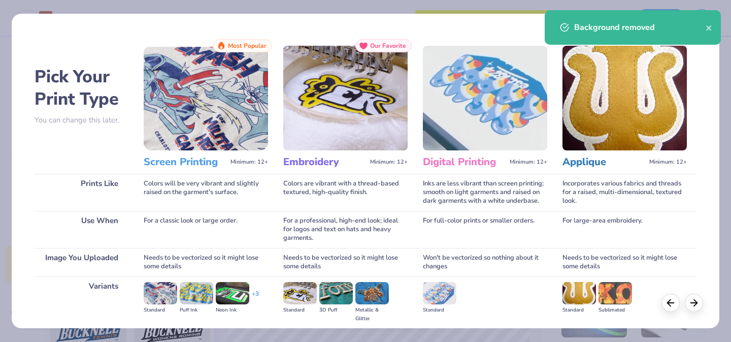
scroll to position [114, 0]
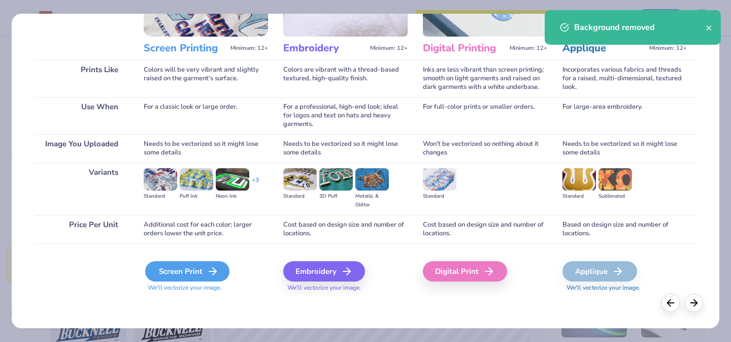
click at [181, 271] on div "Screen Print" at bounding box center [187, 271] width 84 height 20
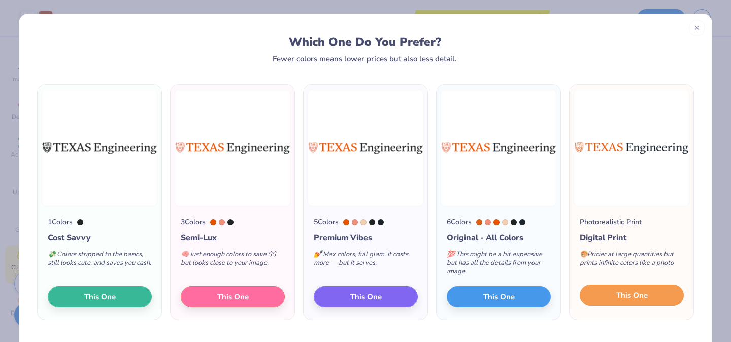
click at [645, 301] on button "This One" at bounding box center [632, 294] width 104 height 21
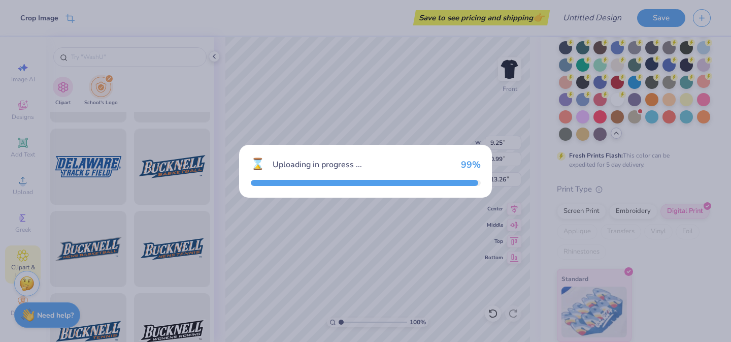
scroll to position [89, 0]
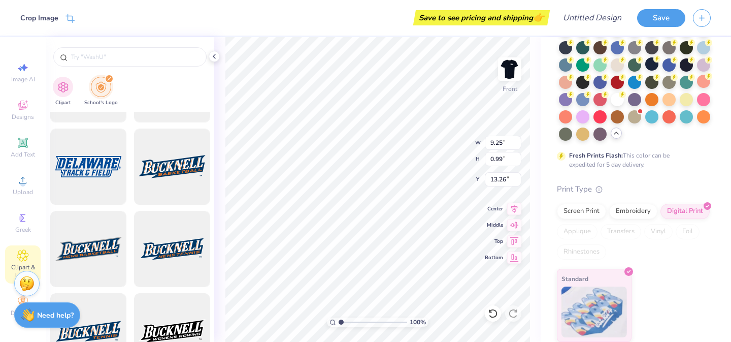
type input "18.30"
click at [48, 22] on div at bounding box center [46, 17] width 14 height 14
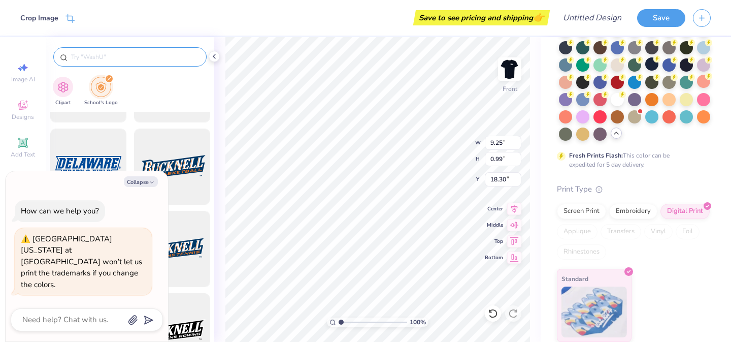
type textarea "x"
type input "18.17"
type textarea "x"
type input "10.39"
type input "10.68"
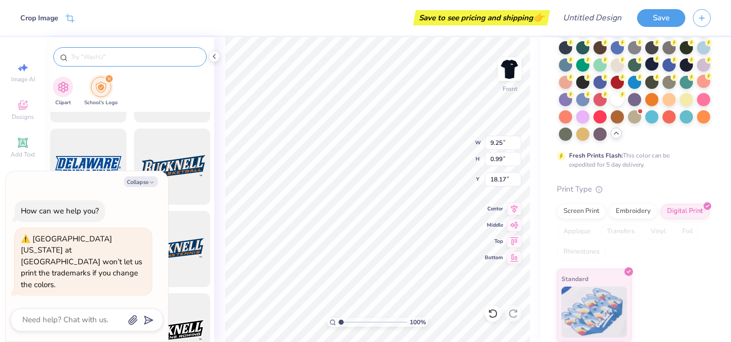
type input "7.05"
type textarea "x"
type input "9.25"
type input "0.99"
type input "18.17"
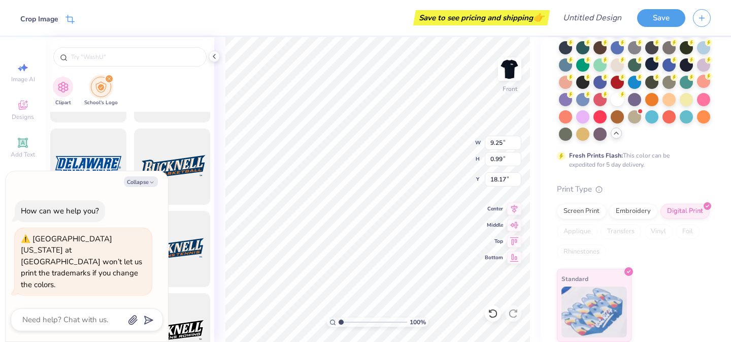
click at [49, 16] on div "Crop Image" at bounding box center [39, 19] width 38 height 11
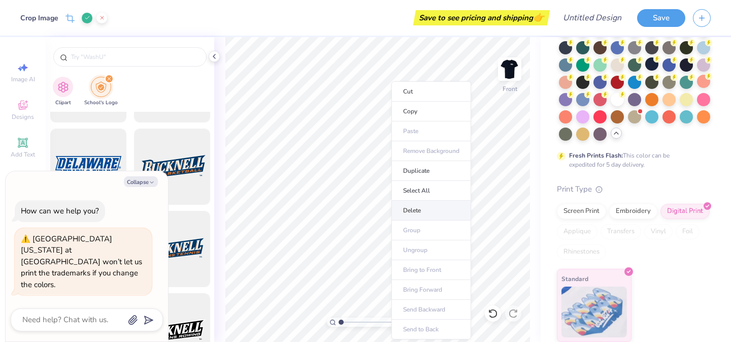
click at [409, 209] on li "Delete" at bounding box center [432, 211] width 80 height 20
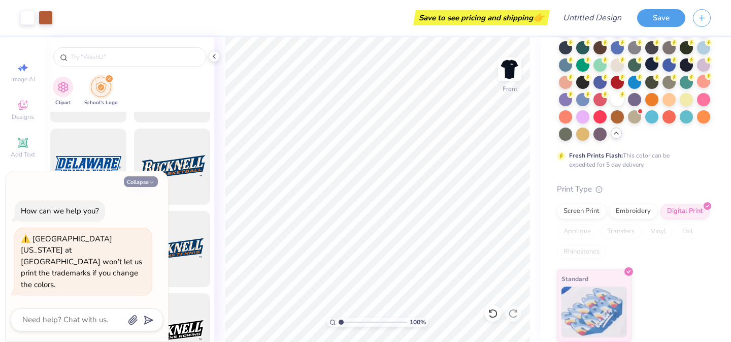
click at [146, 187] on button "Collapse" at bounding box center [141, 181] width 34 height 11
type textarea "x"
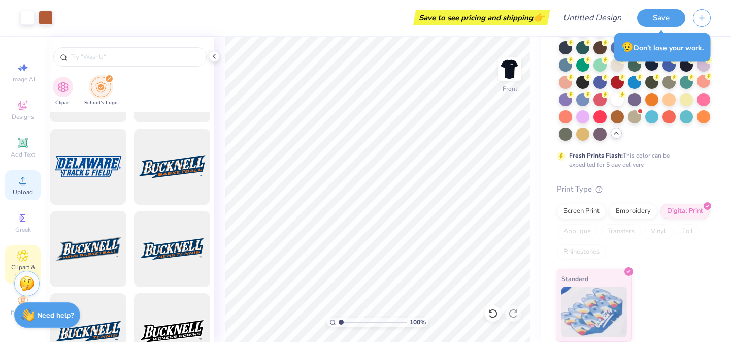
click at [21, 184] on circle at bounding box center [23, 184] width 6 height 6
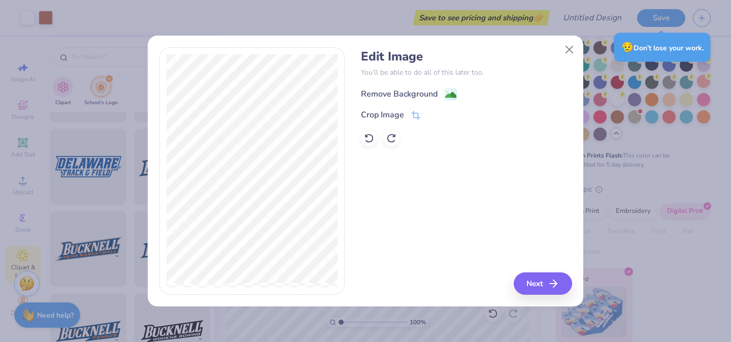
click at [438, 95] on div "Remove Background" at bounding box center [409, 94] width 96 height 13
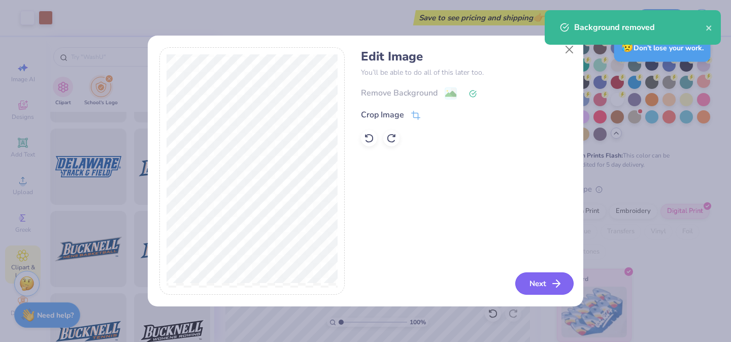
click at [552, 281] on icon "button" at bounding box center [556, 283] width 12 height 12
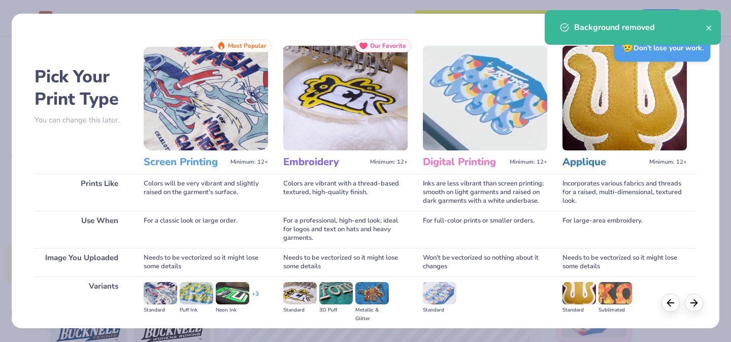
scroll to position [114, 0]
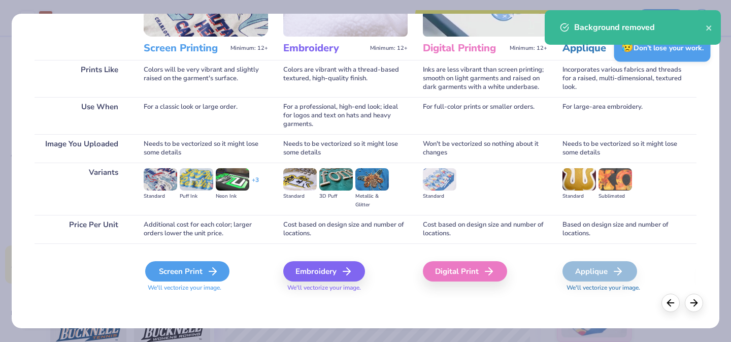
click at [201, 268] on div "Screen Print" at bounding box center [187, 271] width 84 height 20
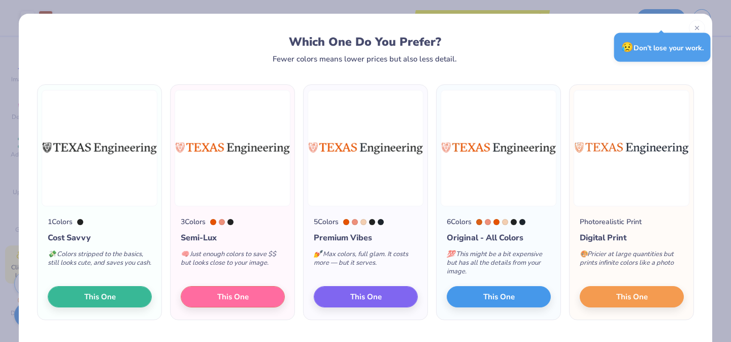
scroll to position [246, 0]
click at [249, 290] on button "This One" at bounding box center [233, 294] width 104 height 21
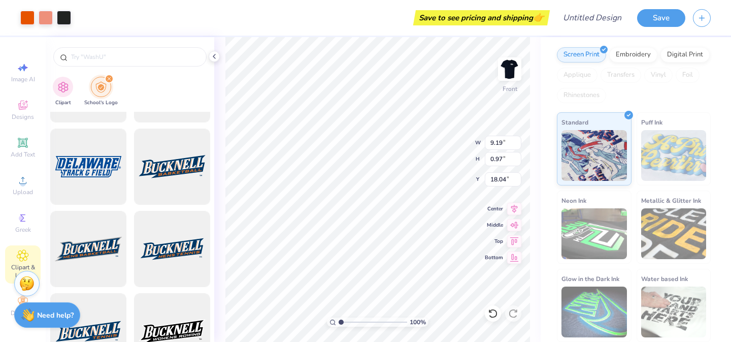
type input "18.04"
click at [67, 18] on div at bounding box center [64, 17] width 14 height 14
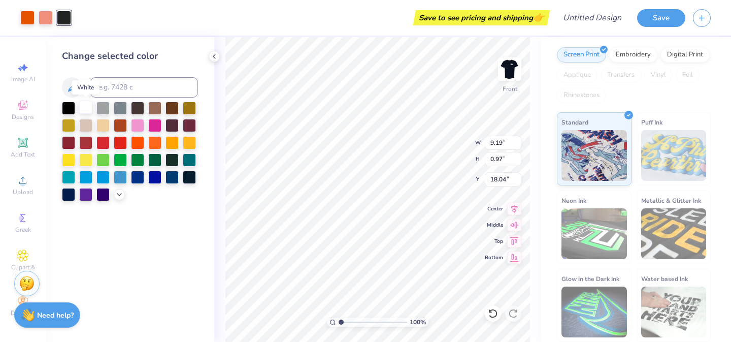
click at [87, 110] on div at bounding box center [85, 107] width 13 height 13
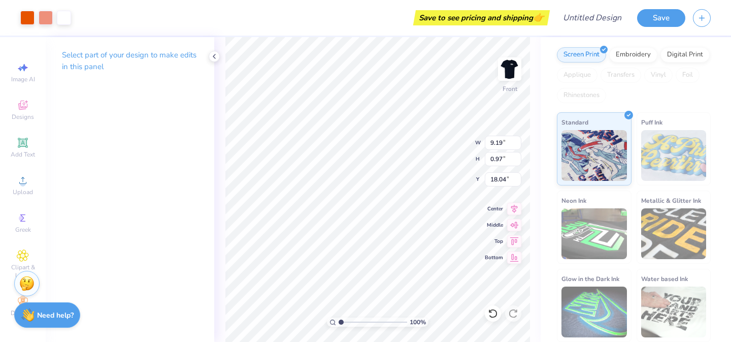
click at [37, 9] on div "Art colors" at bounding box center [35, 18] width 71 height 36
click at [42, 17] on div at bounding box center [46, 17] width 14 height 14
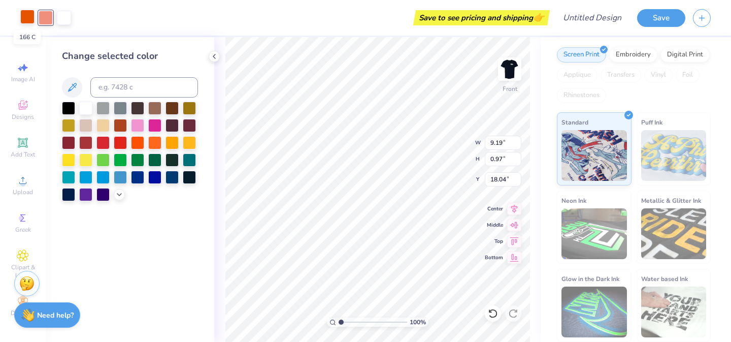
click at [26, 16] on div at bounding box center [27, 17] width 14 height 14
click at [44, 17] on div at bounding box center [46, 17] width 14 height 14
click at [69, 88] on icon at bounding box center [72, 87] width 12 height 12
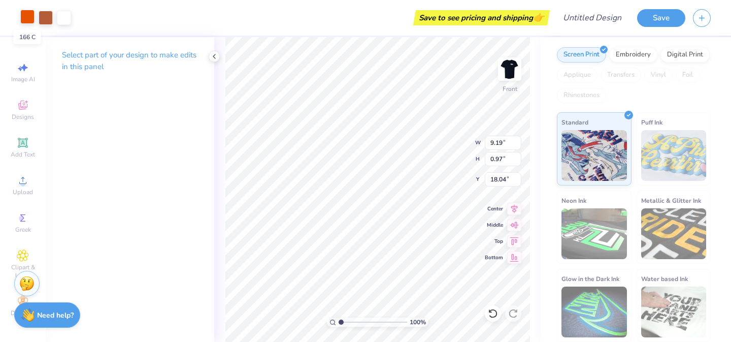
click at [27, 17] on div at bounding box center [27, 17] width 14 height 14
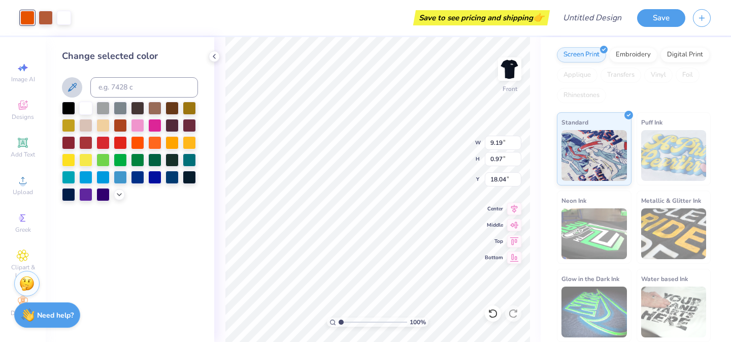
click at [69, 89] on icon at bounding box center [72, 87] width 9 height 9
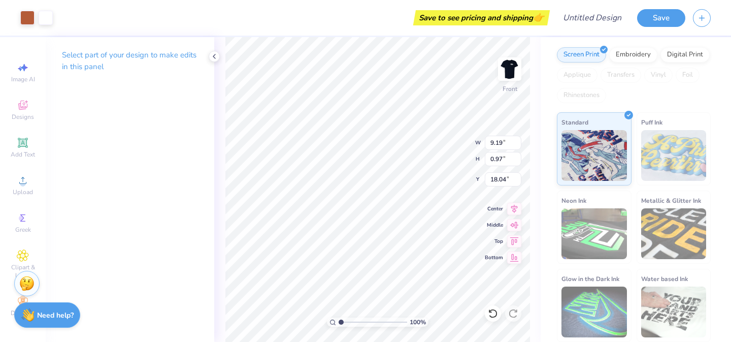
type input "18.23"
type input "10.39"
type input "10.68"
type input "4.12"
type input "1.44"
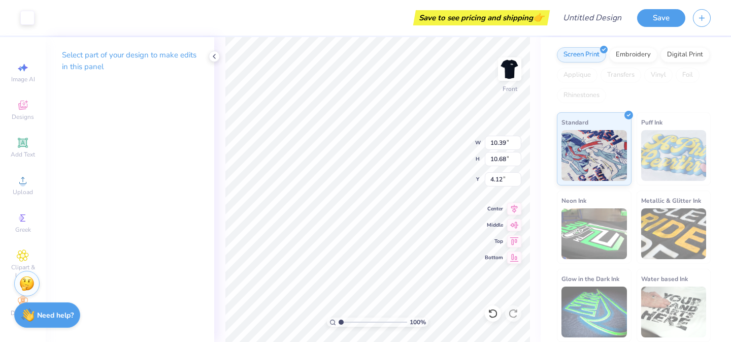
type input "0.72"
type input "10.05"
type input "9.19"
type input "0.97"
type input "15.32"
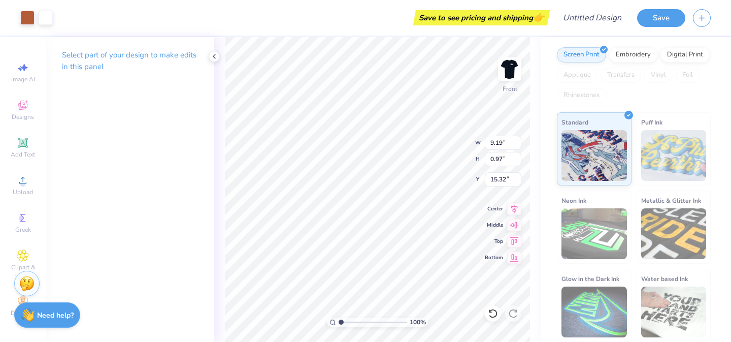
type input "10.39"
type input "10.68"
type input "4.12"
type input "16.08"
type input "10.39"
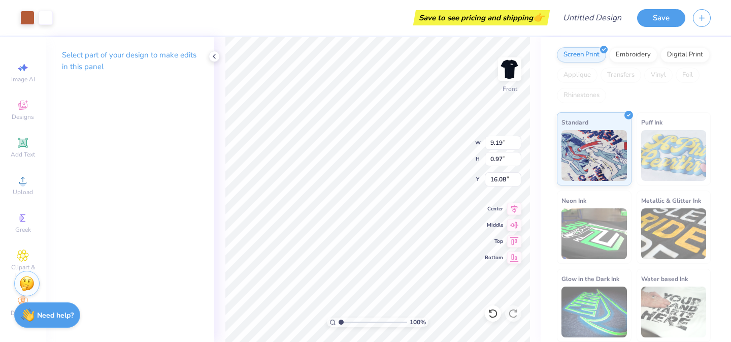
type input "10.68"
type input "4.71"
type input "1.44"
type input "0.72"
type input "10.47"
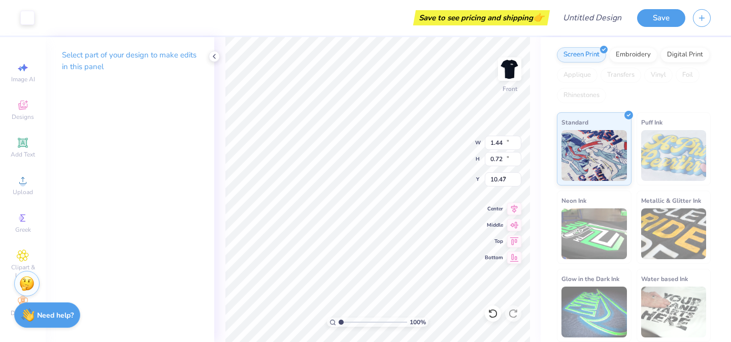
type input "10.39"
type input "10.68"
type input "4.71"
type input "9.66"
type input "9.94"
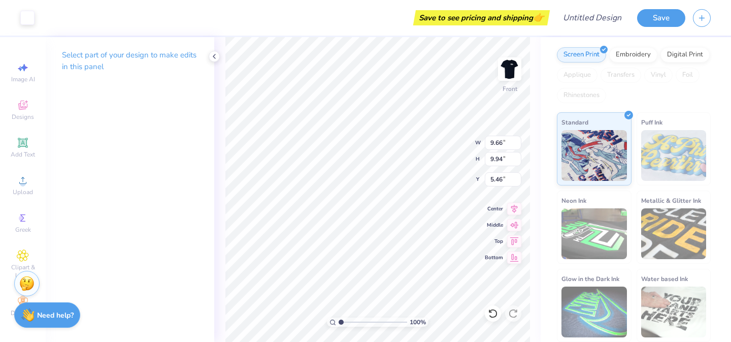
type input "5.50"
type input "1.44"
type input "0.72"
type input "10.98"
type input "9.19"
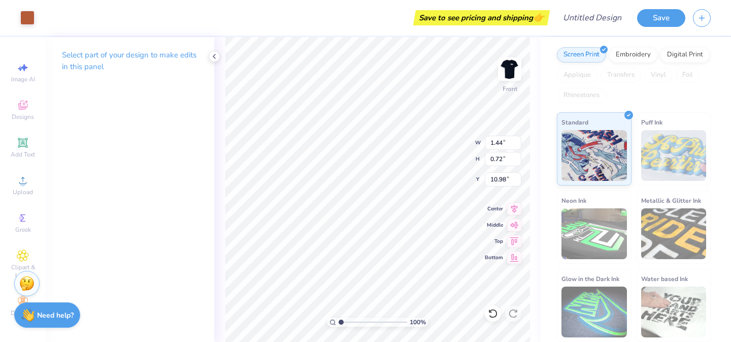
type input "0.97"
type input "15.95"
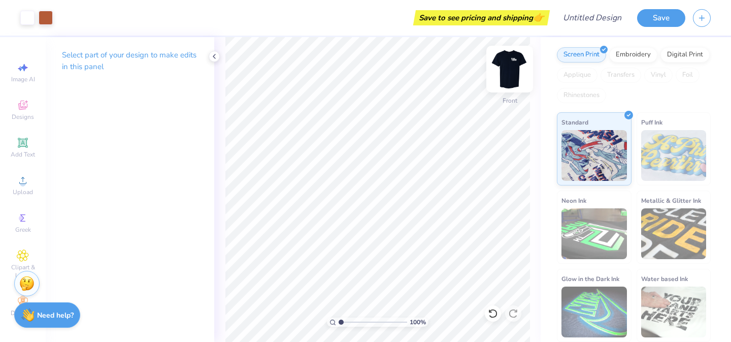
click at [508, 72] on img at bounding box center [510, 69] width 41 height 41
click at [514, 73] on img at bounding box center [510, 69] width 41 height 41
click at [516, 70] on img at bounding box center [510, 69] width 41 height 41
click at [511, 71] on img at bounding box center [510, 69] width 41 height 41
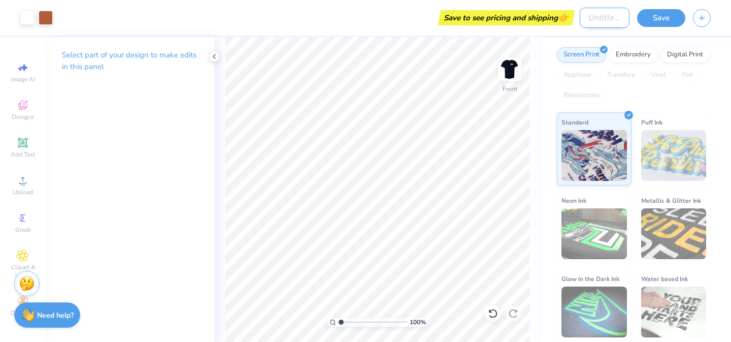
click at [589, 21] on input "Design Title" at bounding box center [605, 18] width 50 height 20
type input "aade shirt"
click at [663, 20] on button "Save" at bounding box center [661, 17] width 48 height 18
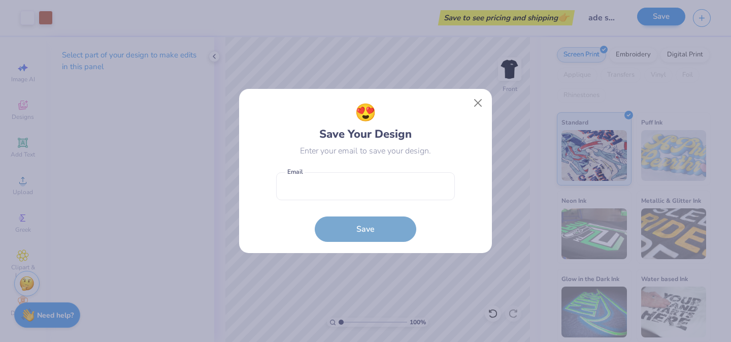
scroll to position [0, 0]
click at [342, 183] on input "email" at bounding box center [365, 186] width 179 height 28
type input "[EMAIL_ADDRESS][DOMAIN_NAME]"
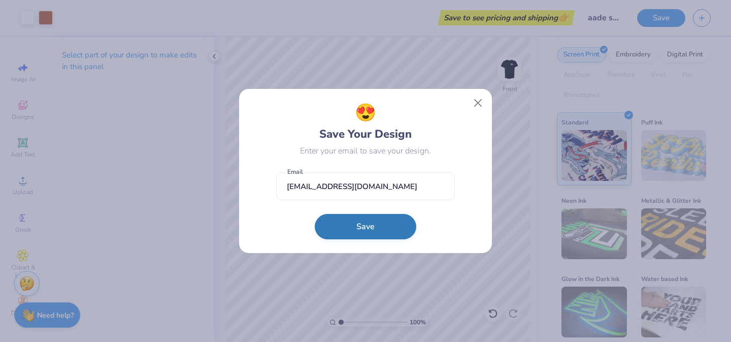
click at [364, 218] on button "Save" at bounding box center [366, 226] width 102 height 25
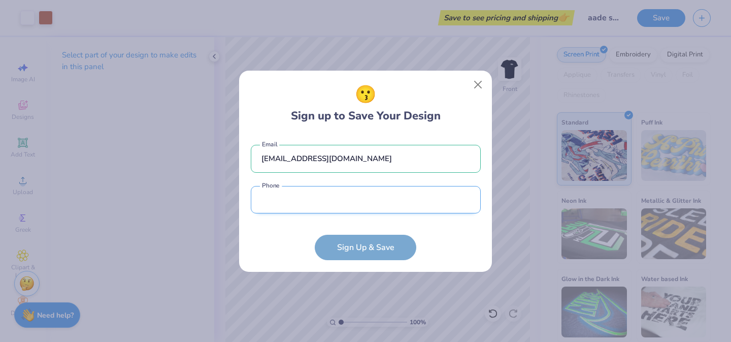
click at [342, 206] on input "tel" at bounding box center [366, 200] width 230 height 28
type input "[PHONE_NUMBER]"
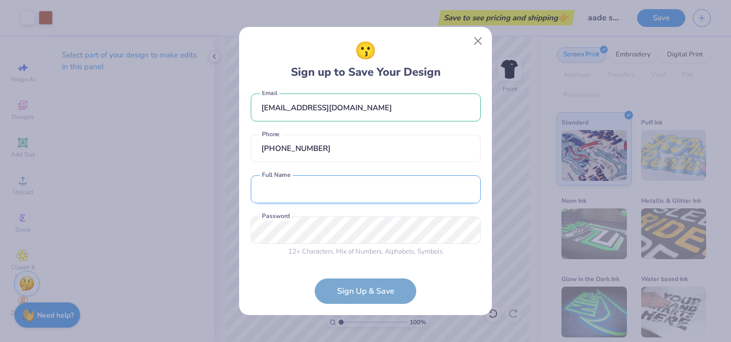
click at [336, 199] on input "text" at bounding box center [366, 189] width 230 height 28
type input "[EMAIL_ADDRESS][DOMAIN_NAME]"
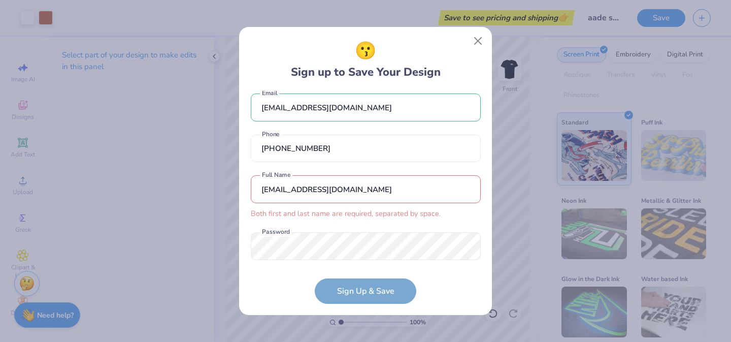
scroll to position [23, 0]
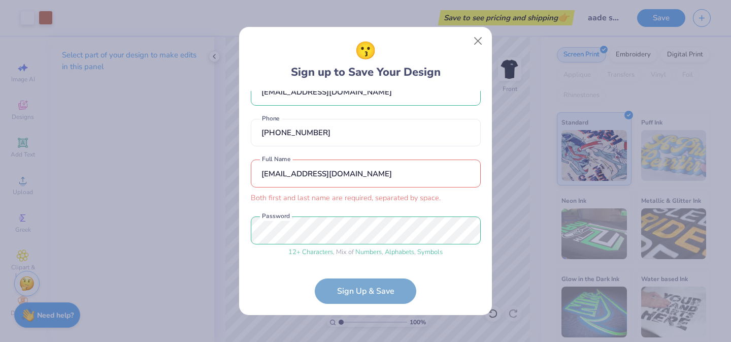
click at [347, 261] on div "[PERSON_NAME][EMAIL_ADDRESS][PERSON_NAME][DOMAIN_NAME] Email [PHONE_NUMBER] Pho…" at bounding box center [366, 176] width 230 height 171
click at [358, 280] on form "[PERSON_NAME][EMAIL_ADDRESS][PERSON_NAME][DOMAIN_NAME] Email [PHONE_NUMBER] Pho…" at bounding box center [366, 197] width 230 height 213
click at [478, 35] on button "Close" at bounding box center [478, 40] width 19 height 19
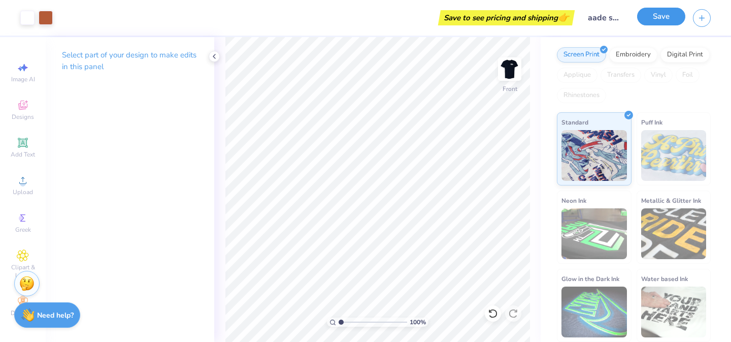
click at [665, 18] on button "Save" at bounding box center [661, 17] width 48 height 18
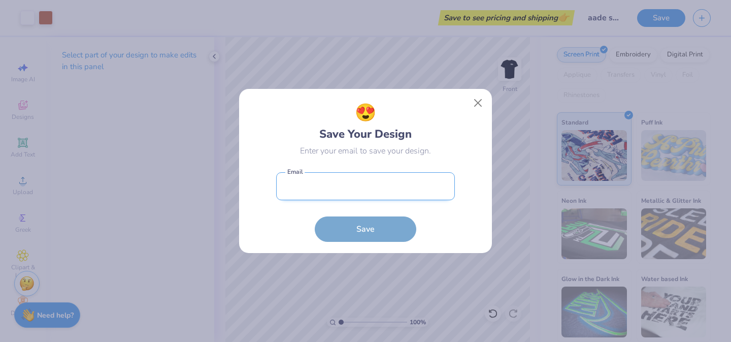
click at [313, 188] on input "email" at bounding box center [365, 186] width 179 height 28
type input "[EMAIL_ADDRESS][DOMAIN_NAME]"
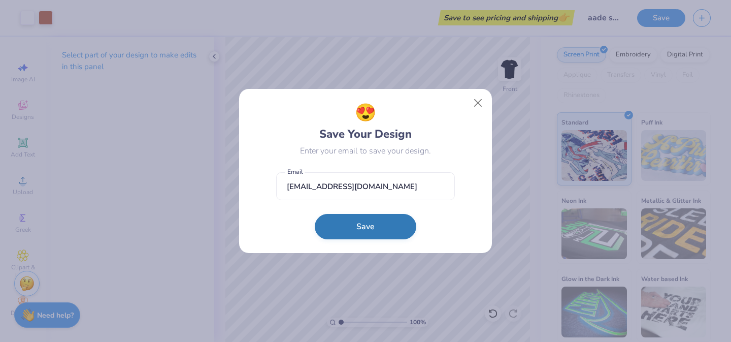
click at [367, 232] on button "Save" at bounding box center [366, 226] width 102 height 25
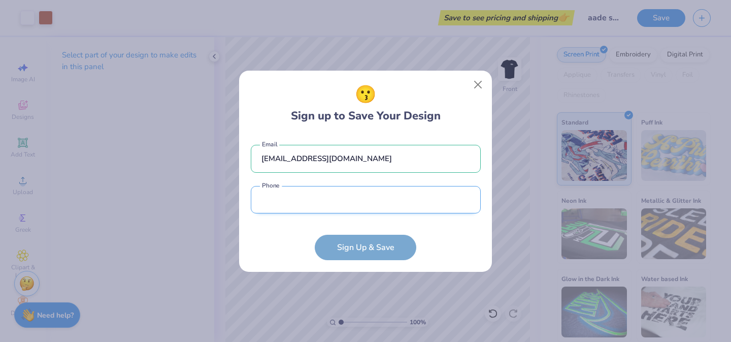
click at [347, 204] on input "tel" at bounding box center [366, 200] width 230 height 28
type input "[PHONE_NUMBER]"
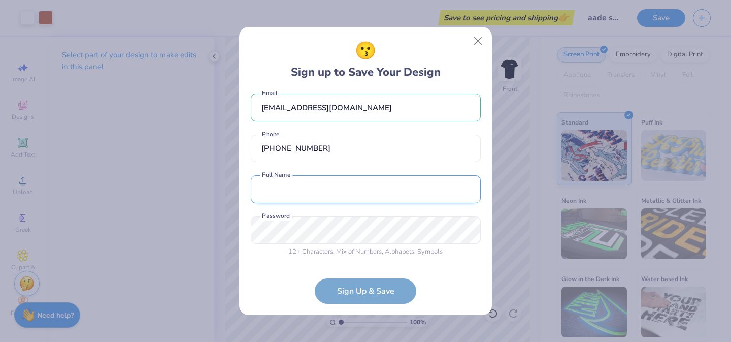
click at [339, 196] on input "text" at bounding box center [366, 189] width 230 height 28
type input "[PERSON_NAME]"
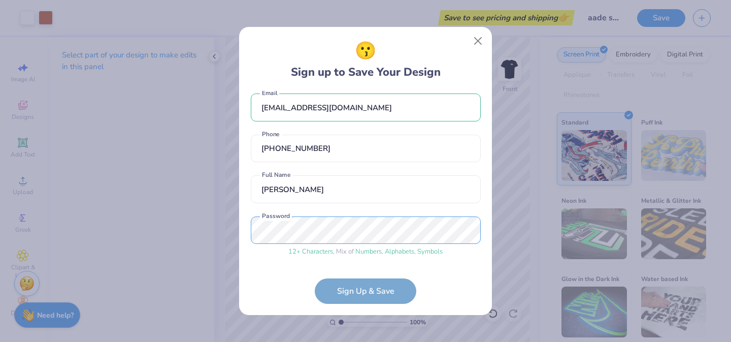
scroll to position [46, 0]
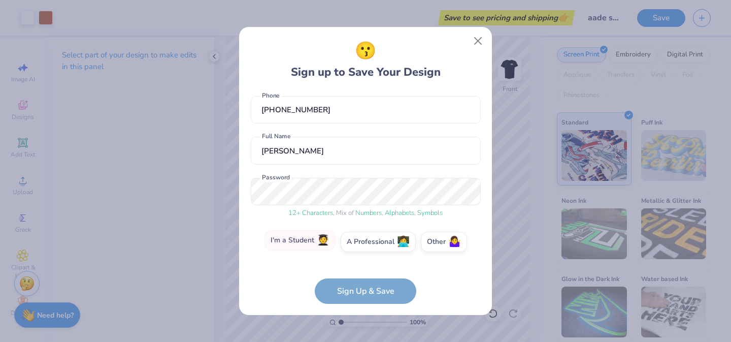
click at [306, 241] on label "I'm a Student 🧑‍🎓" at bounding box center [300, 240] width 71 height 20
click at [363, 287] on input "I'm a Student 🧑‍🎓" at bounding box center [366, 290] width 7 height 7
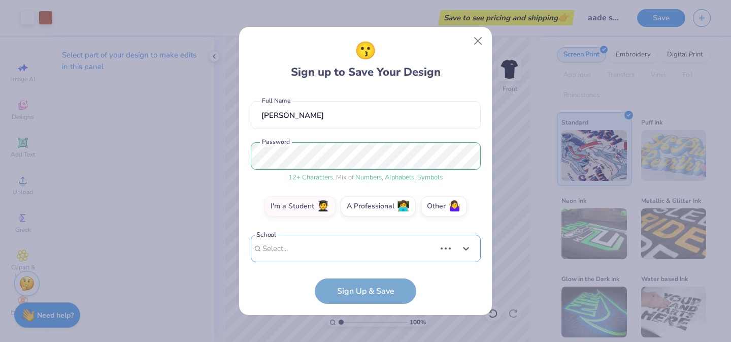
click at [339, 251] on div "Use Up and Down to choose options, press Enter to select the currently focused …" at bounding box center [366, 264] width 230 height 58
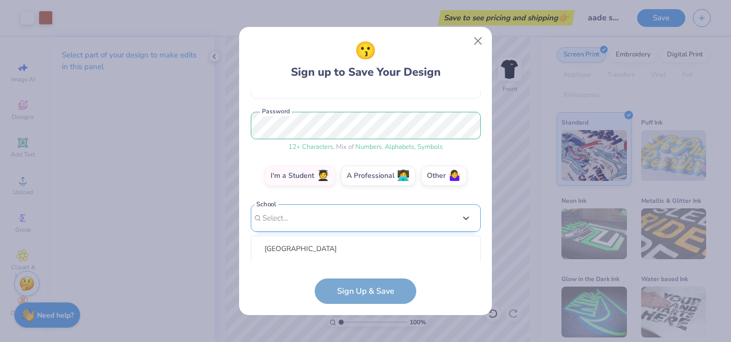
scroll to position [239, 0]
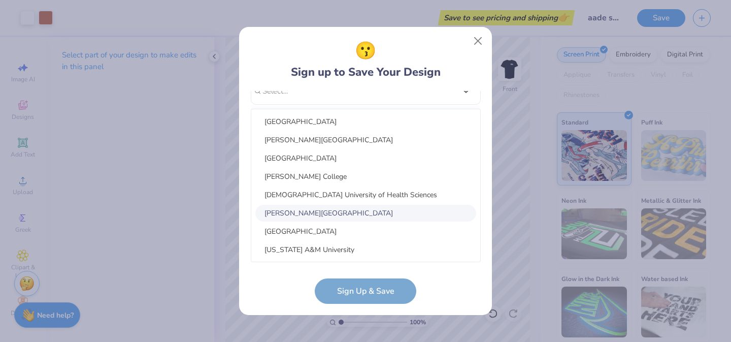
type input "t"
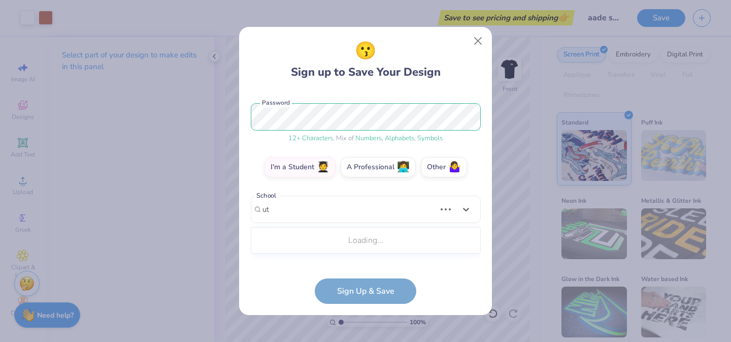
scroll to position [112, 0]
type input "u"
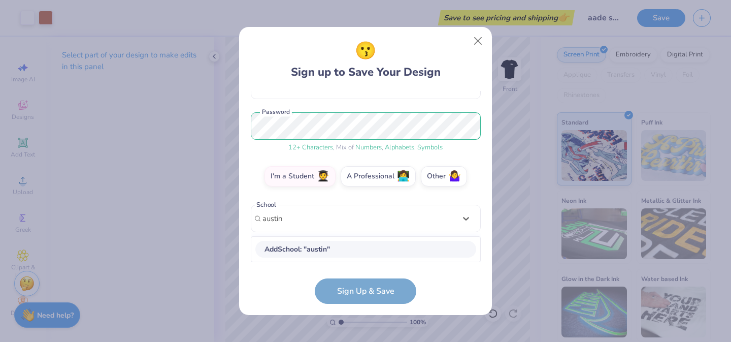
scroll to position [239, 0]
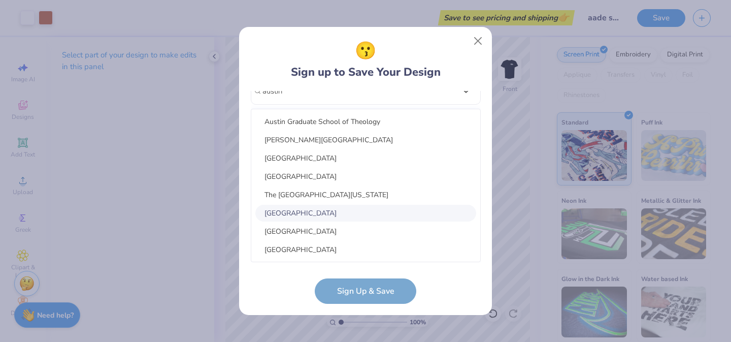
click at [333, 212] on div "[GEOGRAPHIC_DATA]" at bounding box center [365, 213] width 221 height 17
type input "austin"
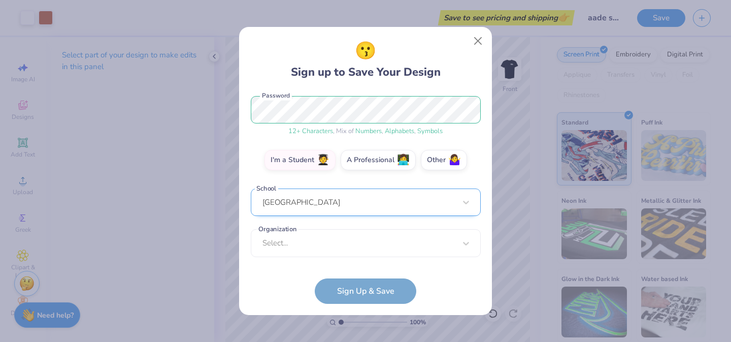
click at [331, 196] on div "[GEOGRAPHIC_DATA]" at bounding box center [366, 202] width 230 height 28
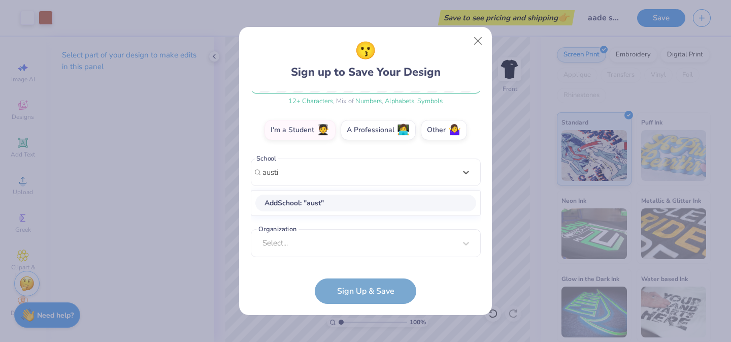
scroll to position [234, 0]
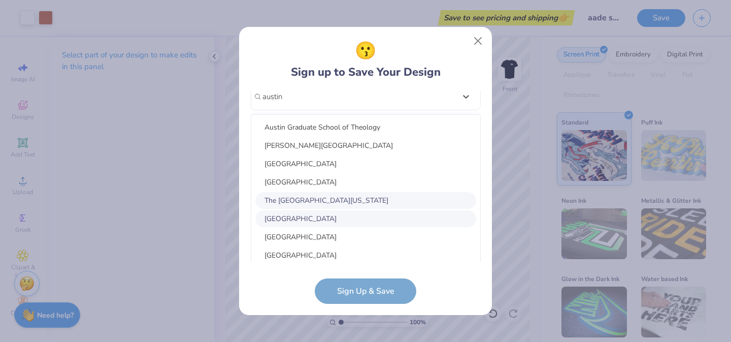
click at [320, 197] on div "The [GEOGRAPHIC_DATA][US_STATE]" at bounding box center [365, 200] width 221 height 17
type input "austin"
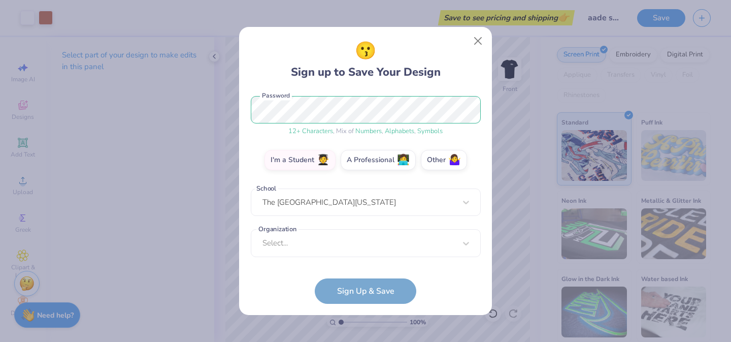
click at [338, 261] on div "[PERSON_NAME][EMAIL_ADDRESS][PERSON_NAME][DOMAIN_NAME] Email [PHONE_NUMBER] Pho…" at bounding box center [366, 176] width 230 height 171
click at [336, 249] on div "Select..." at bounding box center [366, 243] width 230 height 28
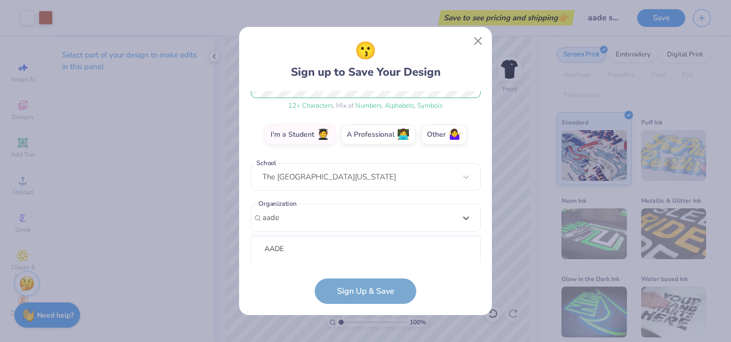
scroll to position [280, 0]
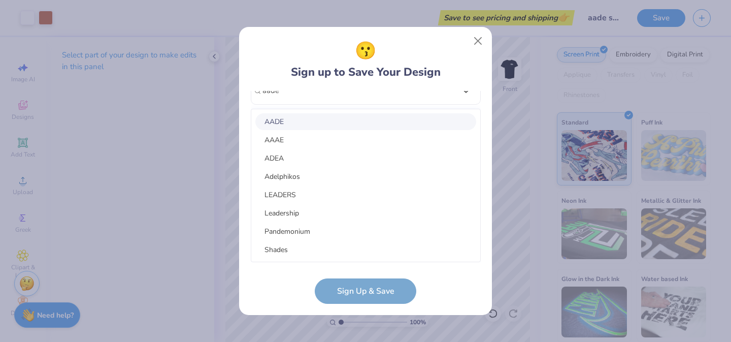
click at [305, 123] on div "AADE" at bounding box center [365, 121] width 221 height 17
type input "aade"
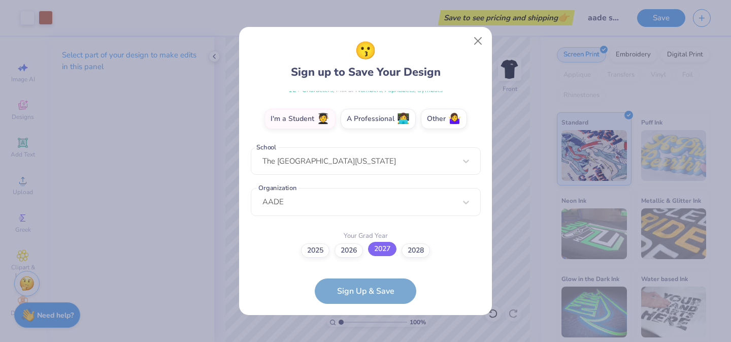
click at [385, 249] on label "2027" at bounding box center [382, 249] width 28 height 14
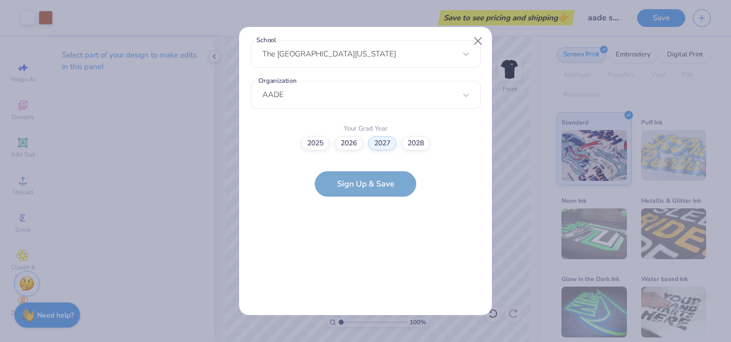
scroll to position [0, 0]
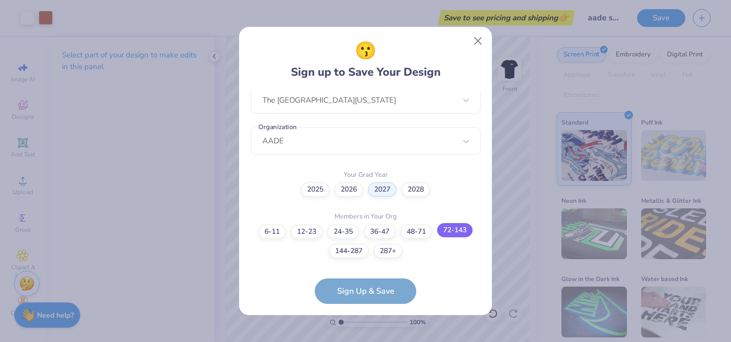
click at [470, 227] on label "72-143" at bounding box center [455, 230] width 36 height 14
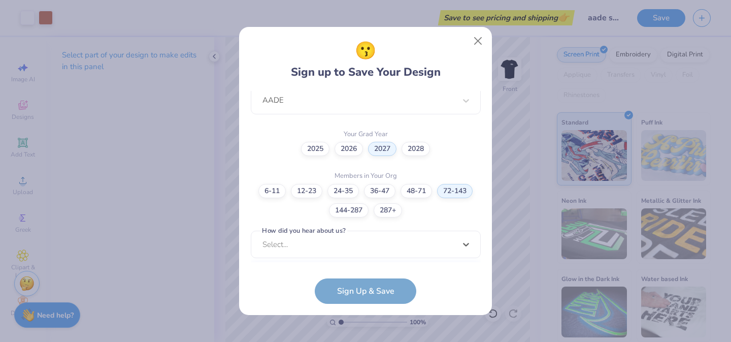
click at [385, 254] on div "[PERSON_NAME][EMAIL_ADDRESS][PERSON_NAME][DOMAIN_NAME] Email [PHONE_NUMBER] Pho…" at bounding box center [366, 176] width 230 height 171
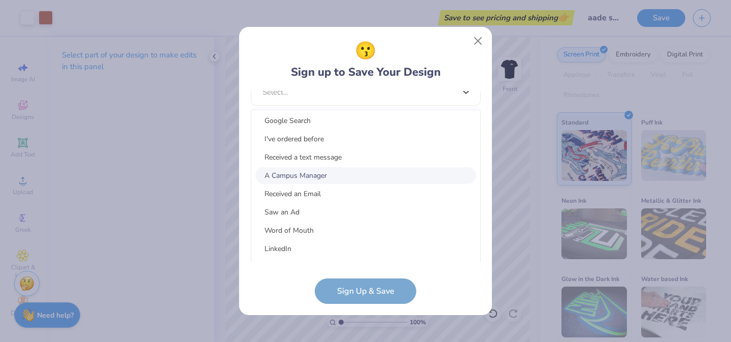
scroll to position [18, 0]
click at [323, 170] on div "A Campus Manager" at bounding box center [365, 178] width 221 height 17
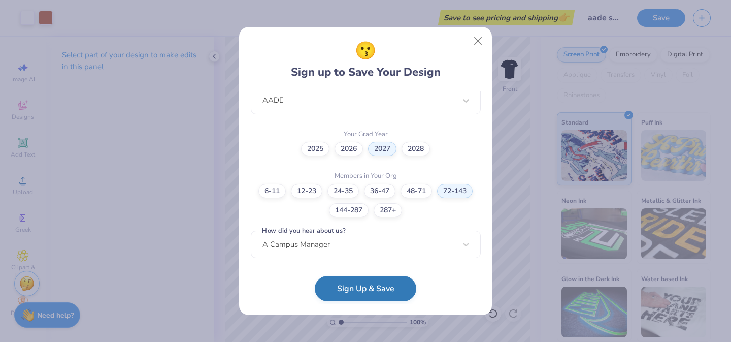
click at [359, 288] on button "Sign Up & Save" at bounding box center [366, 288] width 102 height 25
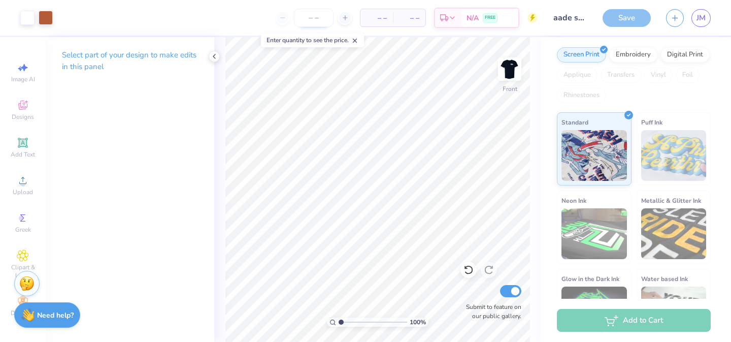
click at [317, 20] on input "number" at bounding box center [314, 18] width 40 height 18
type input "1"
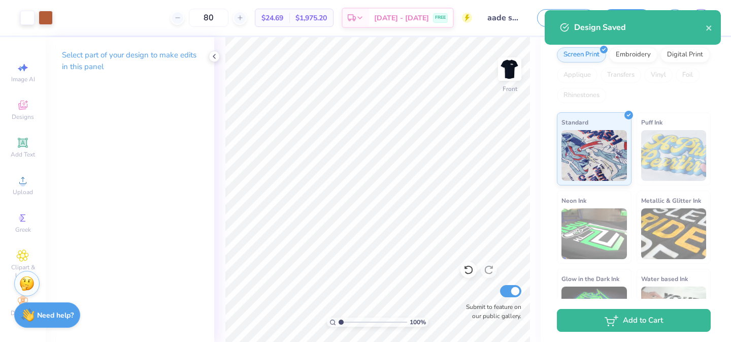
type input "80"
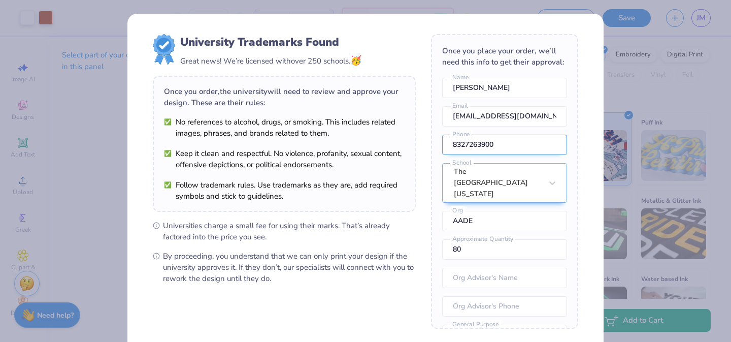
scroll to position [45, 0]
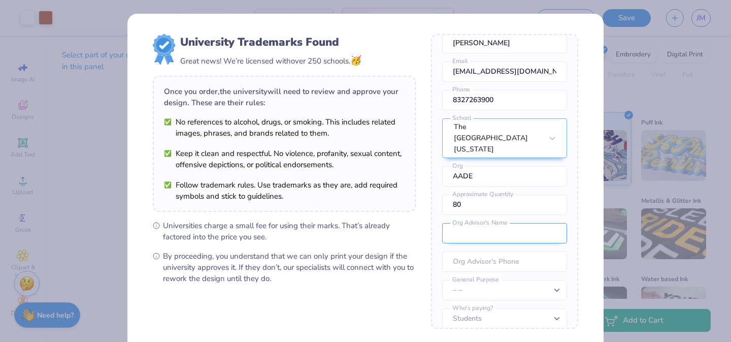
click at [541, 223] on input "text" at bounding box center [504, 233] width 125 height 20
type input "A"
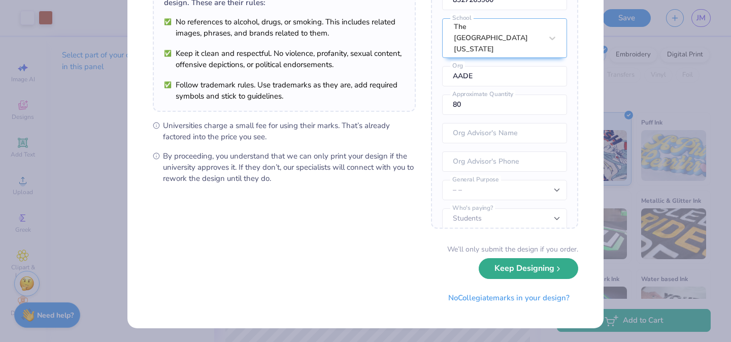
click at [520, 270] on button "Keep Designing" at bounding box center [529, 268] width 100 height 21
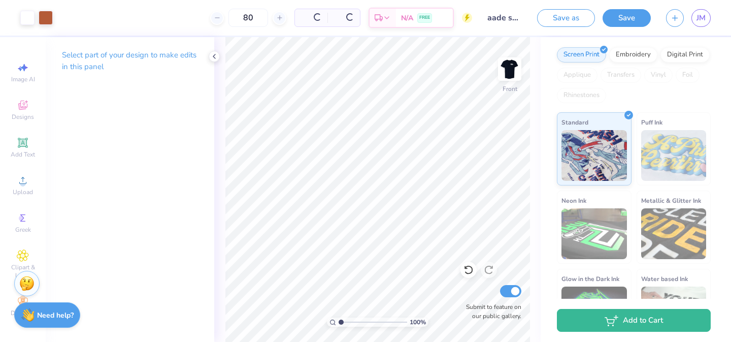
scroll to position [0, 0]
type input "8"
type input "100"
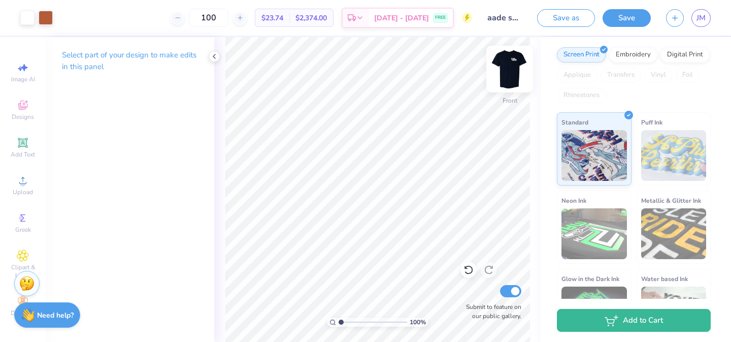
click at [511, 61] on img at bounding box center [510, 69] width 41 height 41
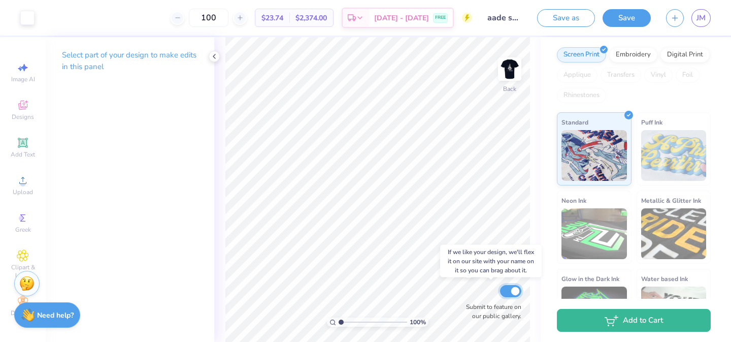
click at [517, 293] on input "Submit to feature on our public gallery." at bounding box center [510, 291] width 21 height 12
checkbox input "false"
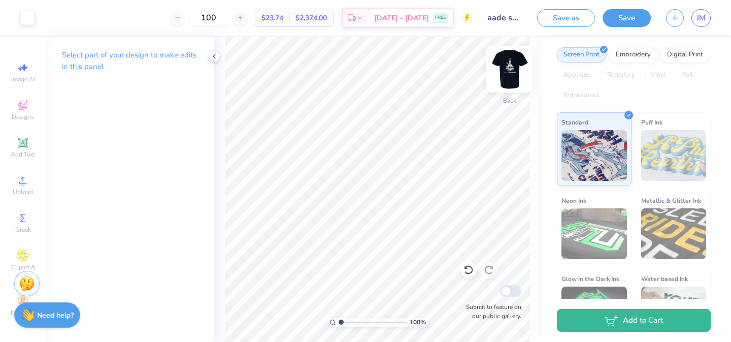
click at [510, 69] on img at bounding box center [510, 69] width 41 height 41
click at [283, 19] on span "$23.74" at bounding box center [273, 18] width 22 height 11
